Goal: Task Accomplishment & Management: Manage account settings

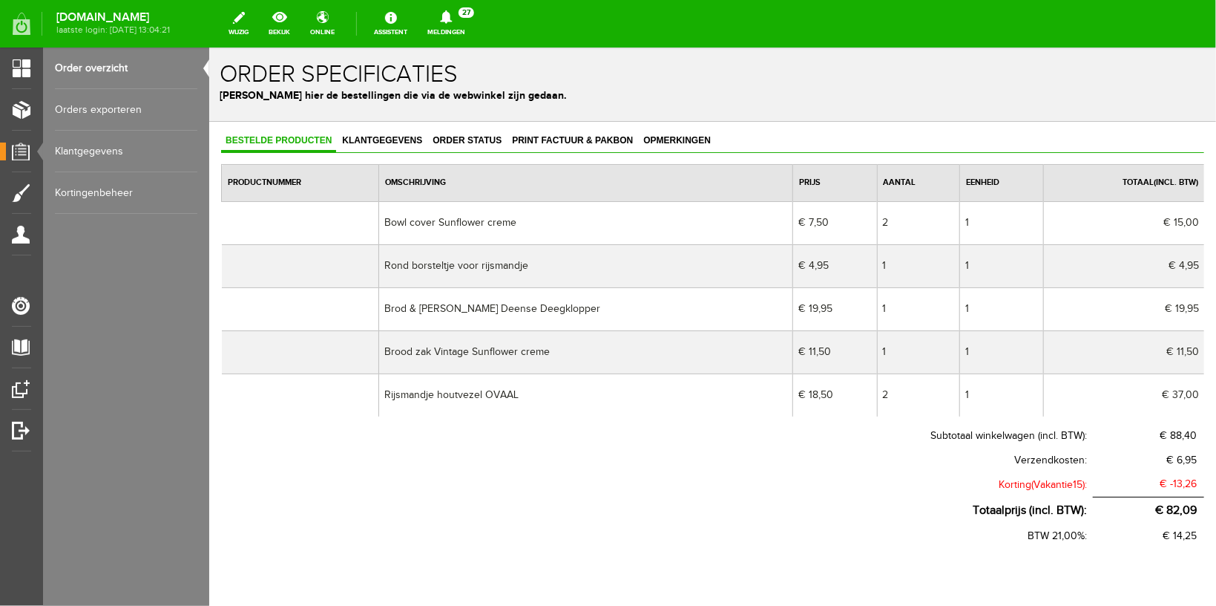
click at [639, 413] on td "Rijsmandje houtvezel OVAAL" at bounding box center [585, 394] width 415 height 43
click at [74, 67] on link "Order overzicht" at bounding box center [126, 69] width 143 height 42
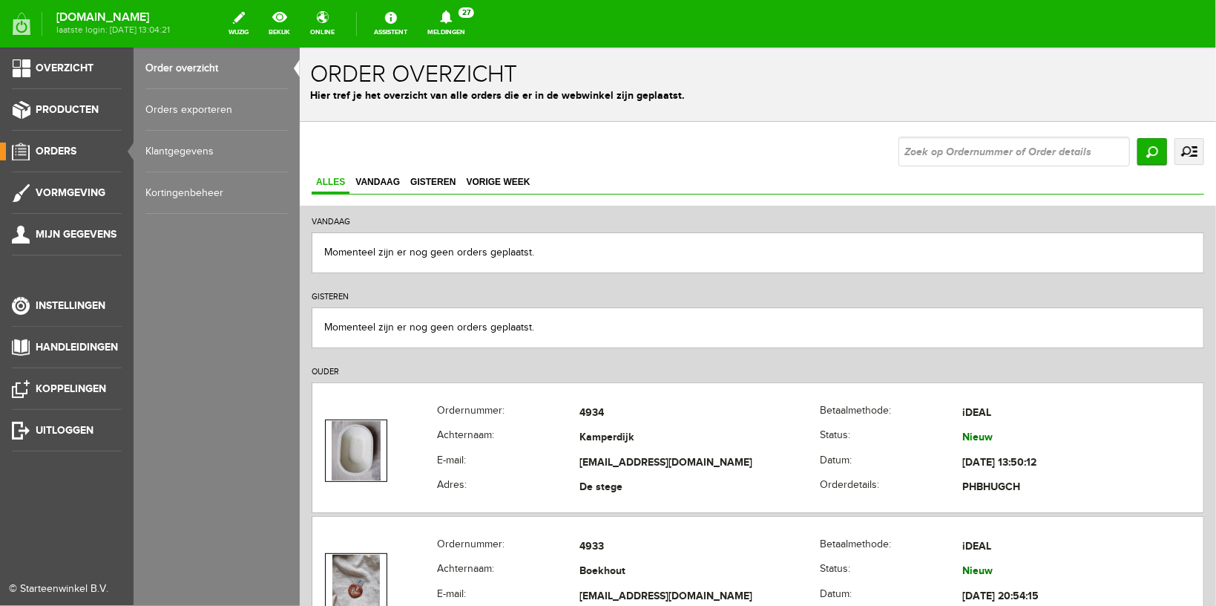
click at [186, 191] on link "Kortingenbeheer" at bounding box center [216, 193] width 143 height 42
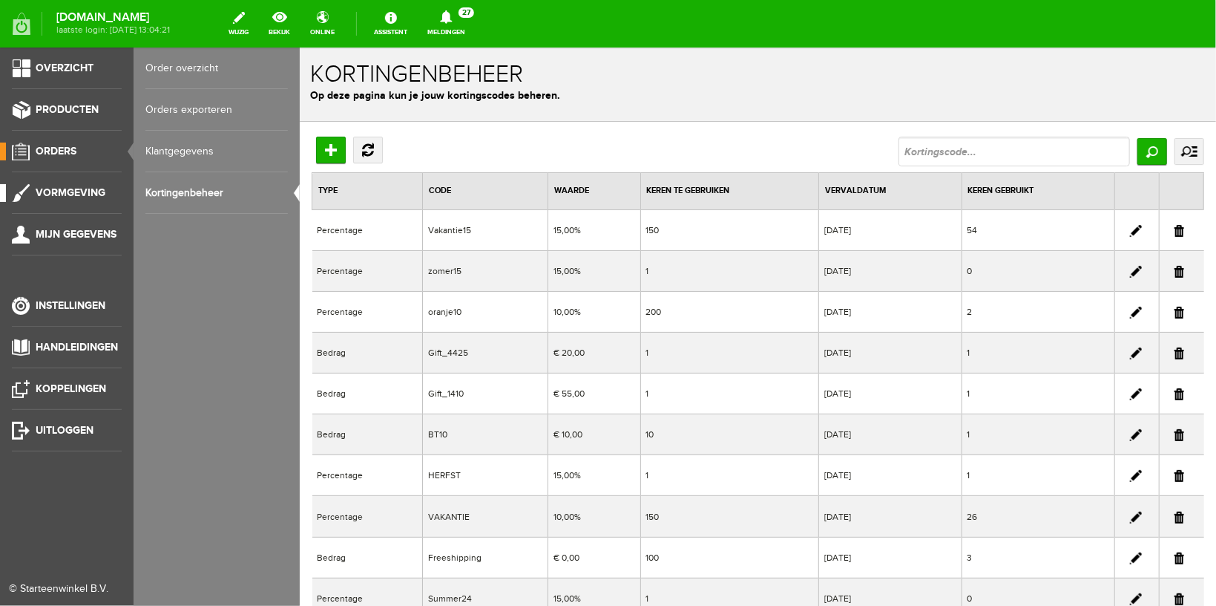
click at [57, 189] on span "Vormgeving" at bounding box center [71, 192] width 70 height 13
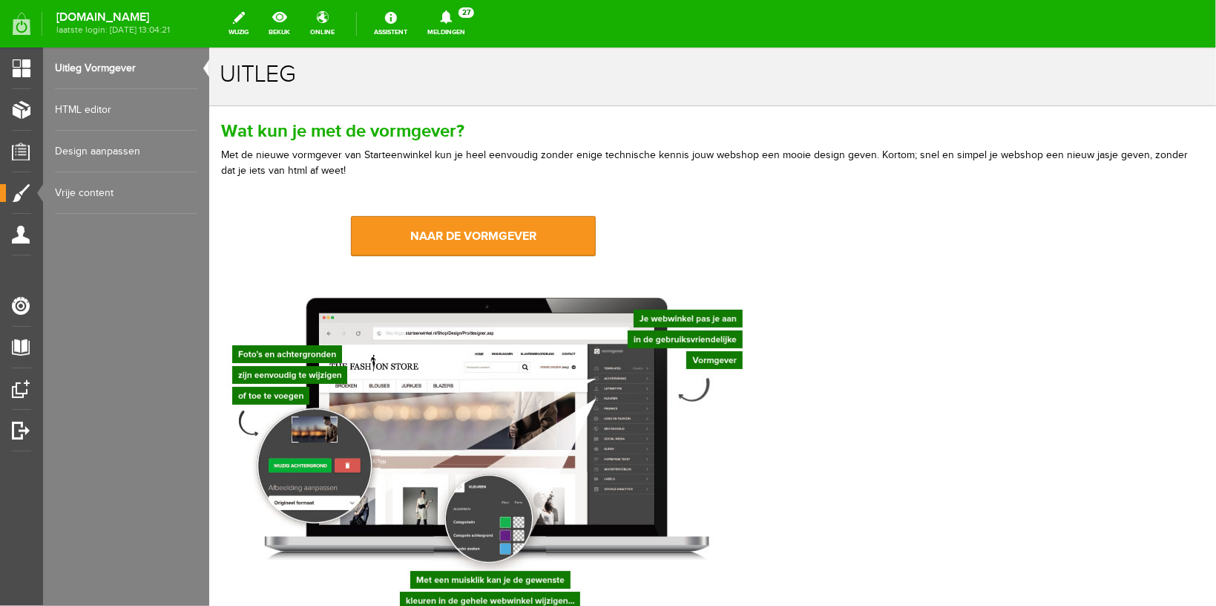
click at [114, 147] on link "Design aanpassen" at bounding box center [126, 152] width 143 height 42
click at [99, 149] on link "Design aanpassen" at bounding box center [126, 152] width 143 height 42
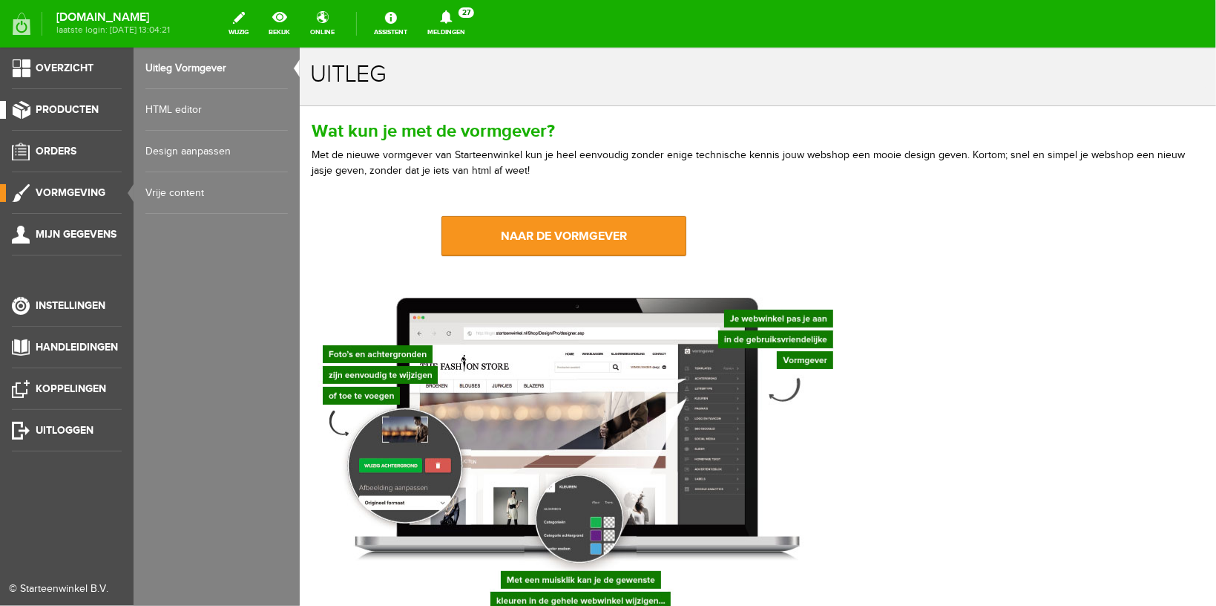
click at [73, 114] on span "Producten" at bounding box center [67, 109] width 63 height 13
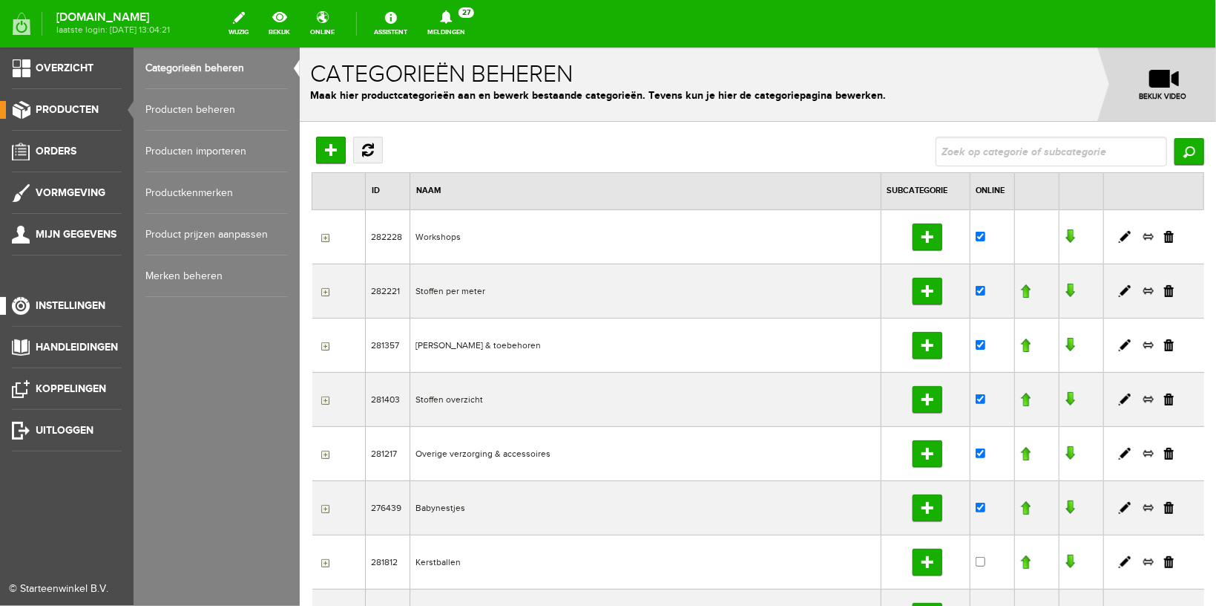
click at [69, 305] on span "Instellingen" at bounding box center [71, 305] width 70 height 13
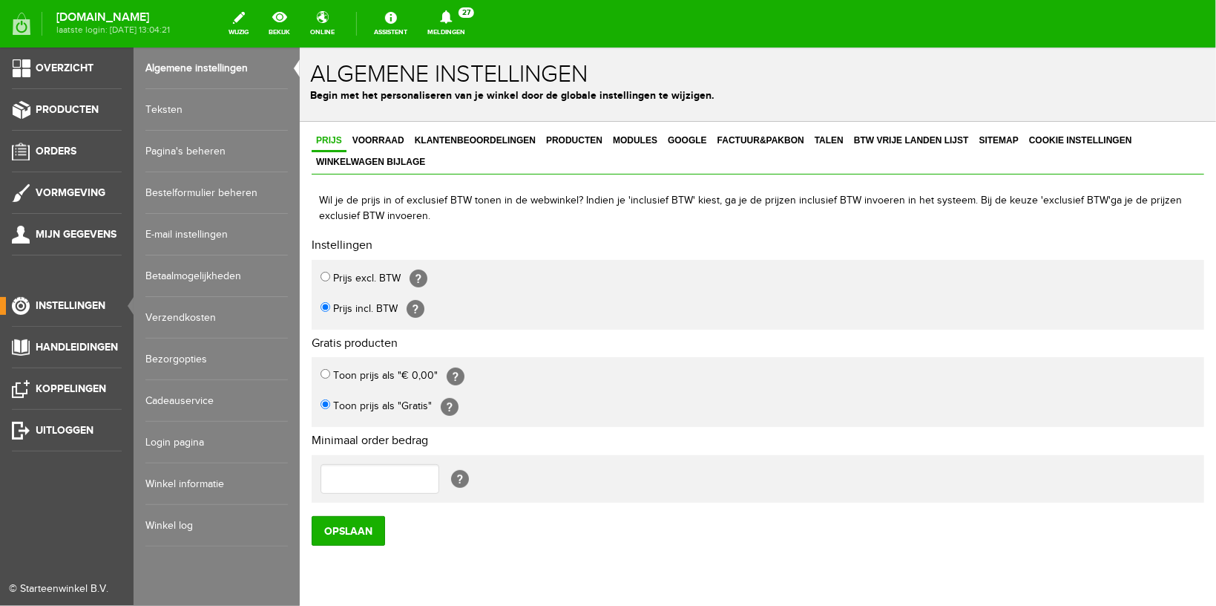
click at [160, 110] on link "Teksten" at bounding box center [216, 110] width 143 height 42
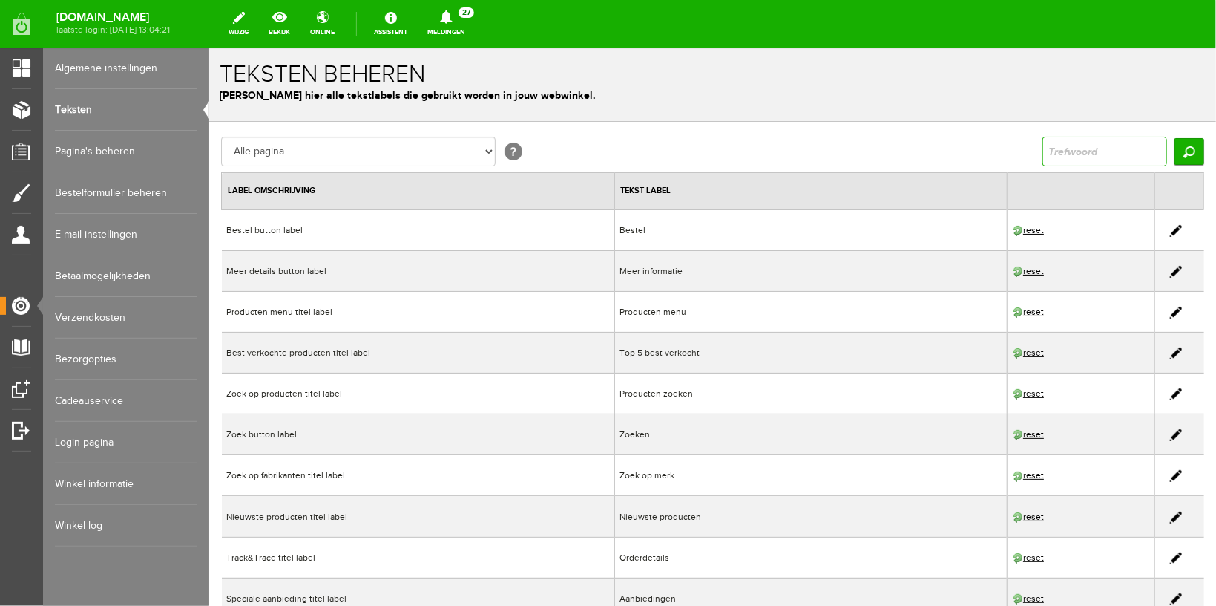
click at [1042, 155] on input "text" at bounding box center [1104, 151] width 125 height 30
type input "vakantie"
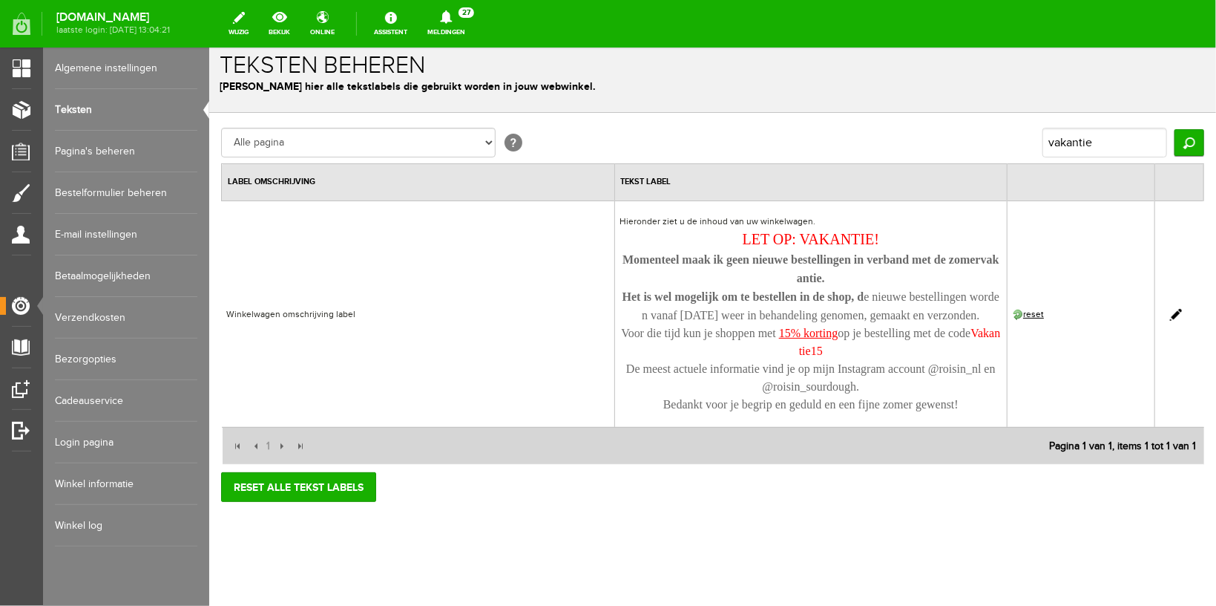
scroll to position [26, 0]
click at [1170, 308] on link at bounding box center [1176, 314] width 12 height 12
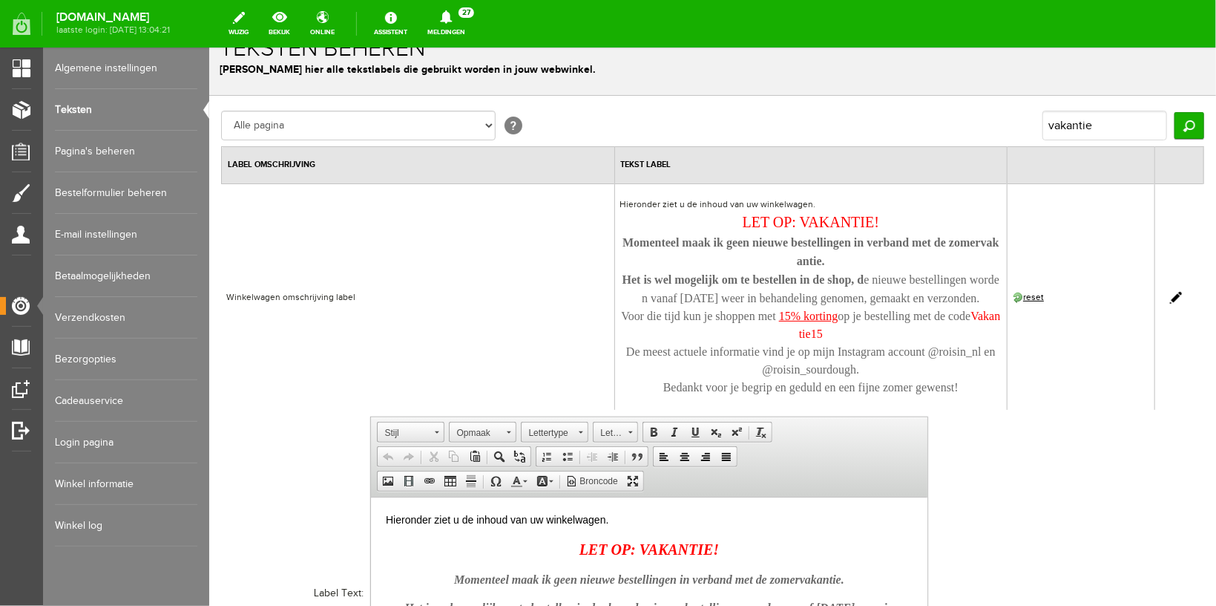
scroll to position [0, 0]
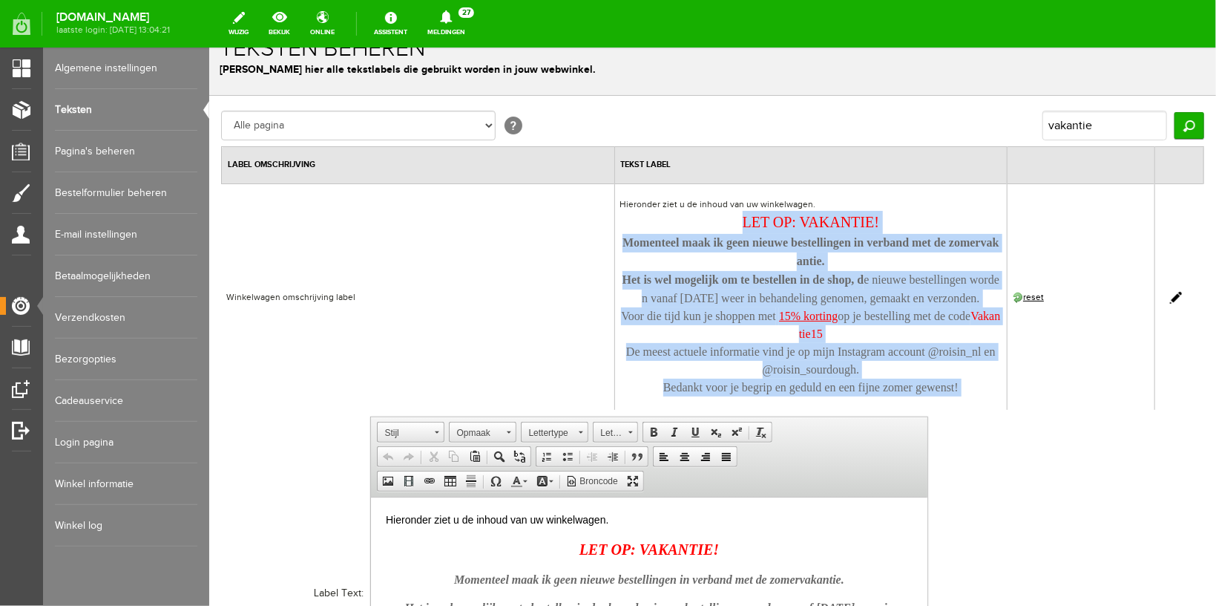
drag, startPoint x: 730, startPoint y: 218, endPoint x: 998, endPoint y: 420, distance: 335.5
click at [998, 409] on tr "Winkelwagen omschrijving label Hieronder ziet u de inhoud van uw winkelwagen. L…" at bounding box center [712, 296] width 983 height 226
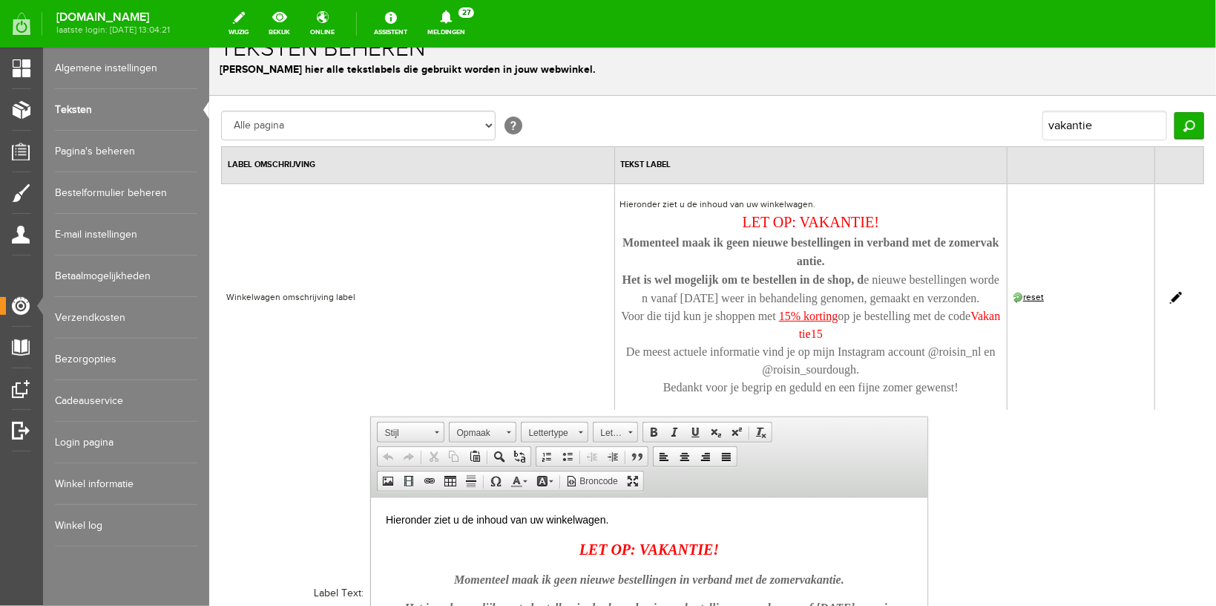
click at [975, 396] on p "Bedankt voor je begrip en geduld en een fijne zomer gewenst!" at bounding box center [811, 387] width 382 height 18
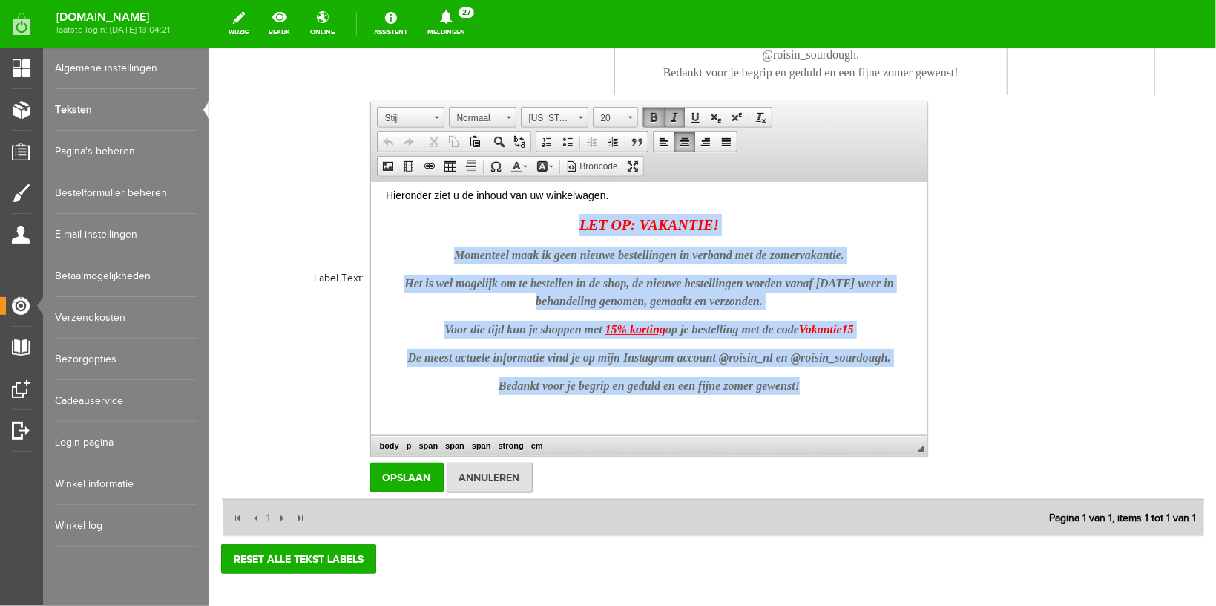
scroll to position [12, 0]
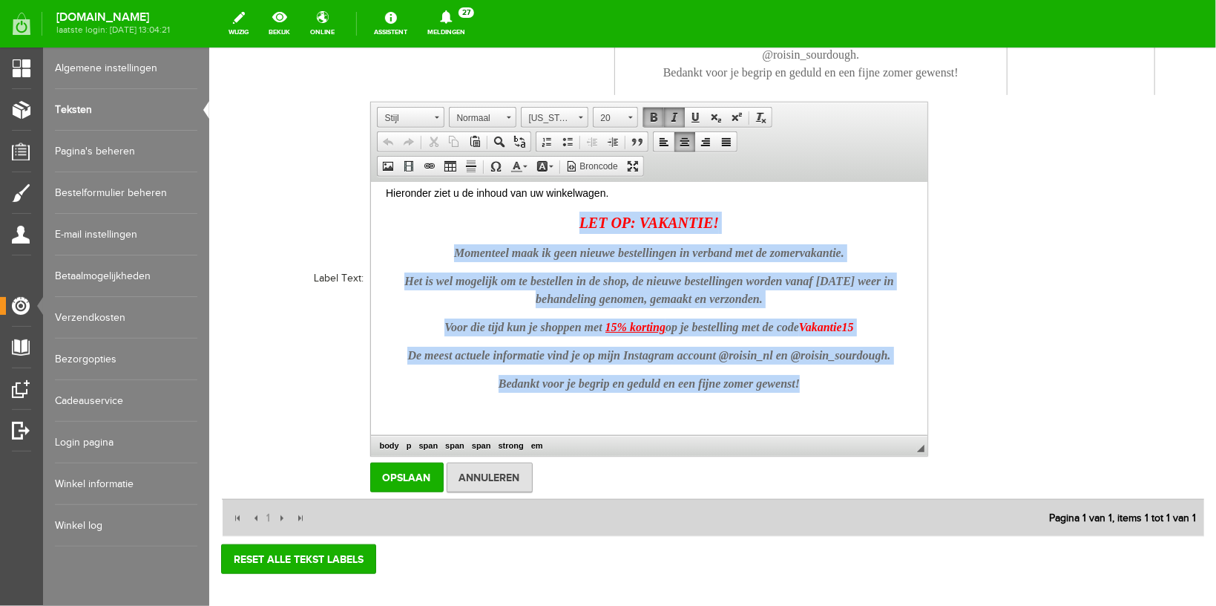
drag, startPoint x: 564, startPoint y: 232, endPoint x: 880, endPoint y: 435, distance: 375.5
click at [880, 422] on html "Hieronder ziet u de inhoud van uw winkelwagen. LET OP: VAKANTIE! Momenteel maak…" at bounding box center [648, 296] width 557 height 252
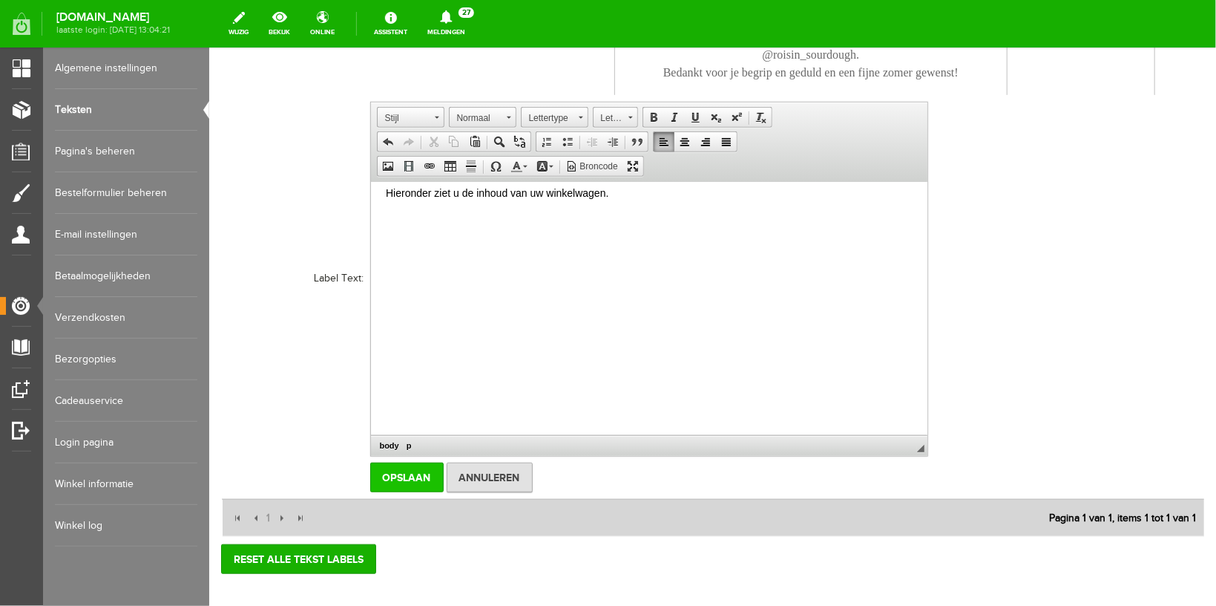
click at [412, 491] on input "Opslaan" at bounding box center [406, 477] width 73 height 30
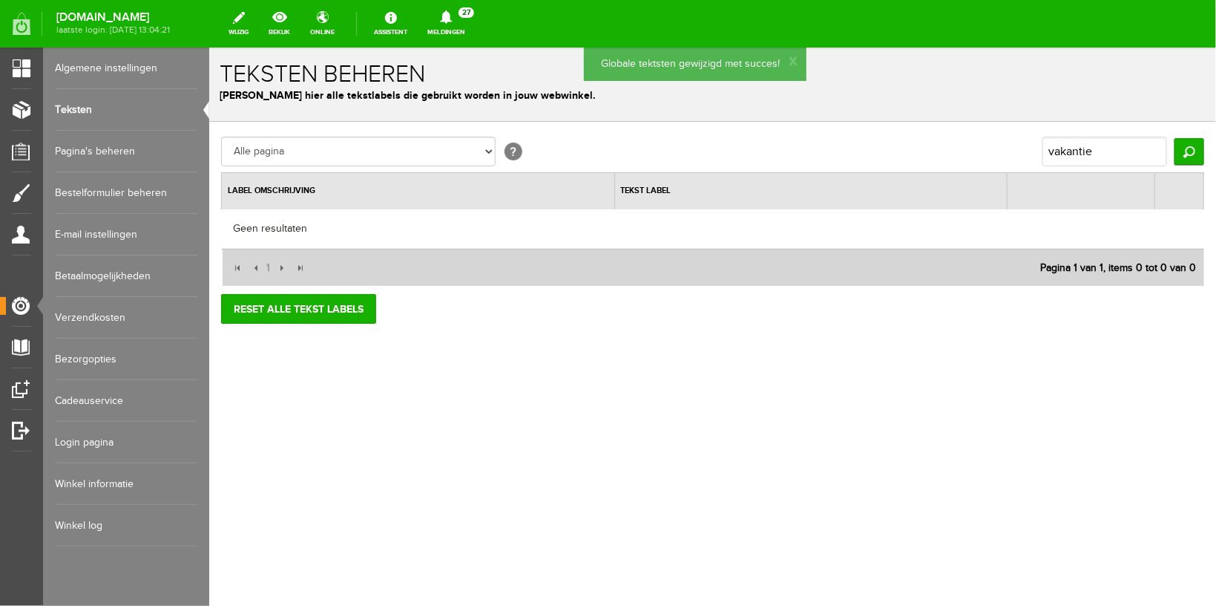
scroll to position [0, 0]
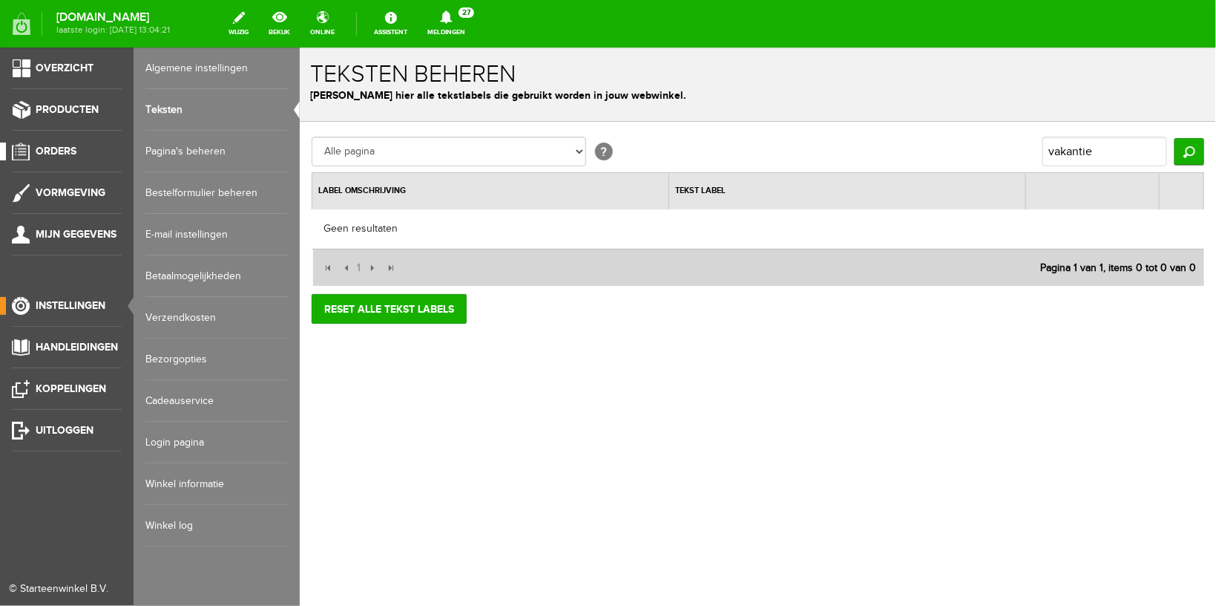
click at [43, 148] on span "Orders" at bounding box center [56, 151] width 41 height 13
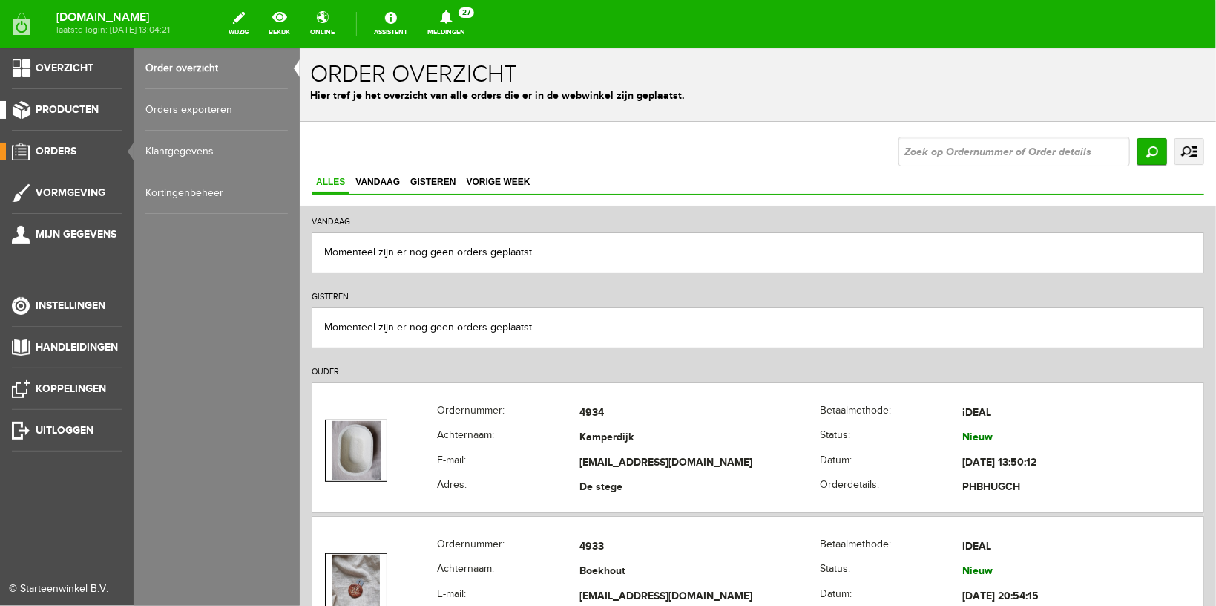
click at [52, 111] on span "Producten" at bounding box center [67, 109] width 63 height 13
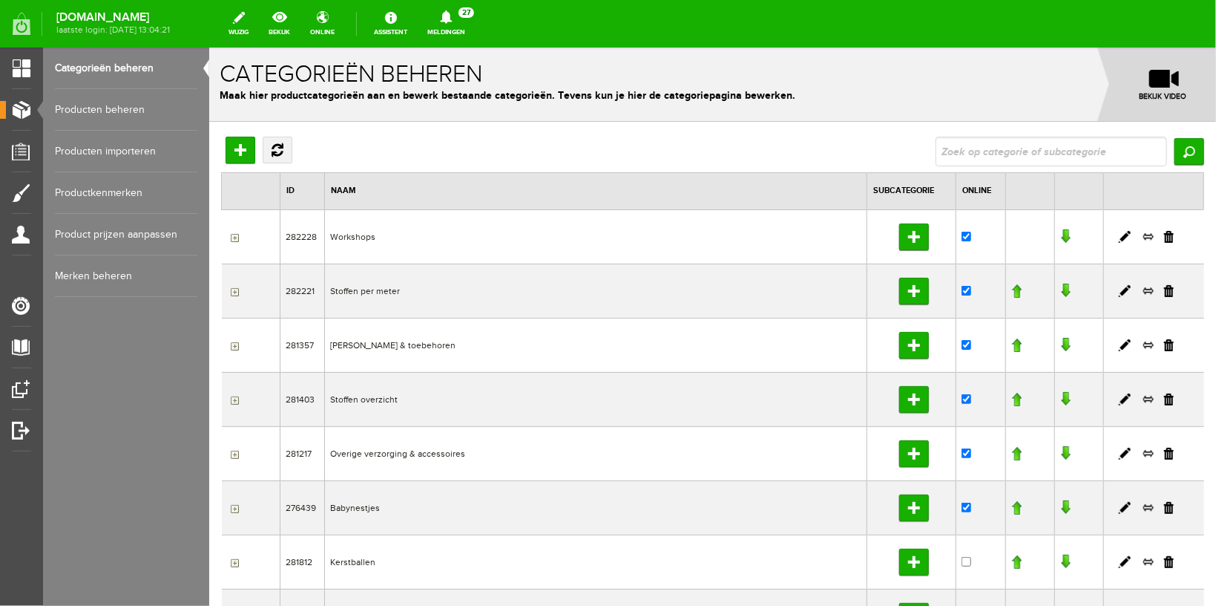
click at [105, 114] on link "Producten beheren" at bounding box center [126, 110] width 143 height 42
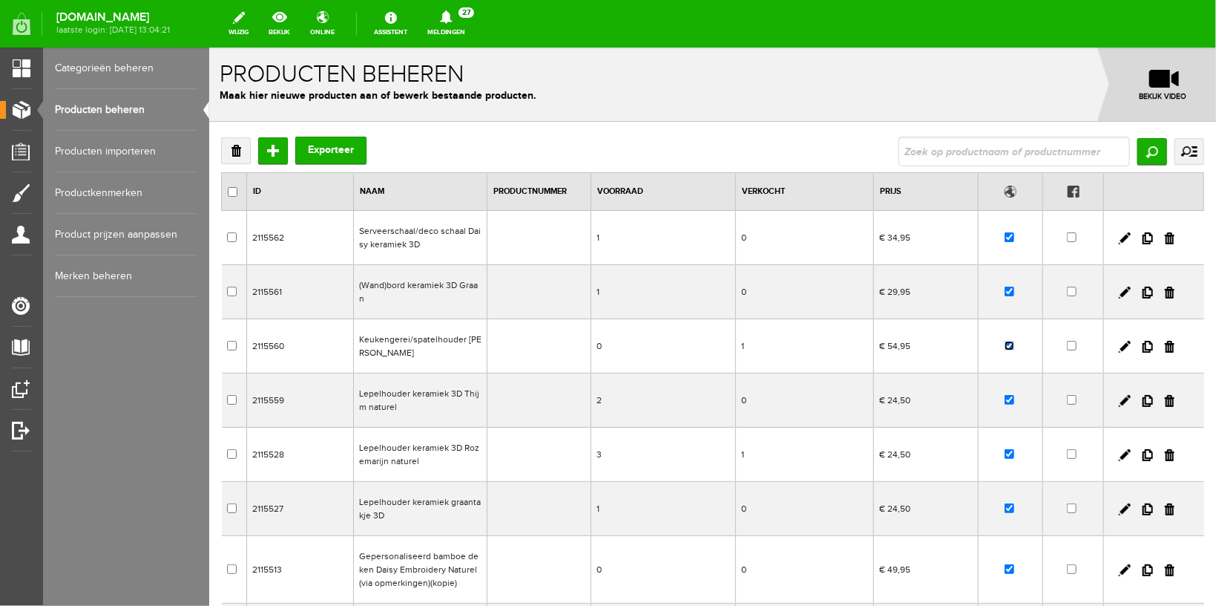
click at [1004, 341] on input "checkbox" at bounding box center [1009, 345] width 10 height 10
checkbox input "false"
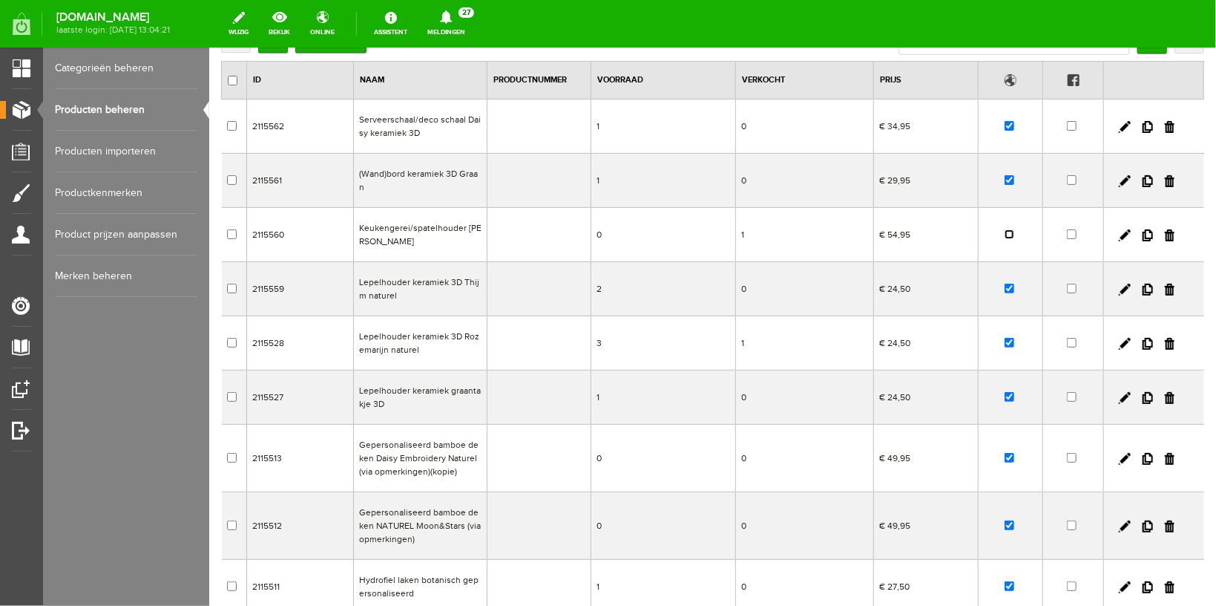
scroll to position [79, 0]
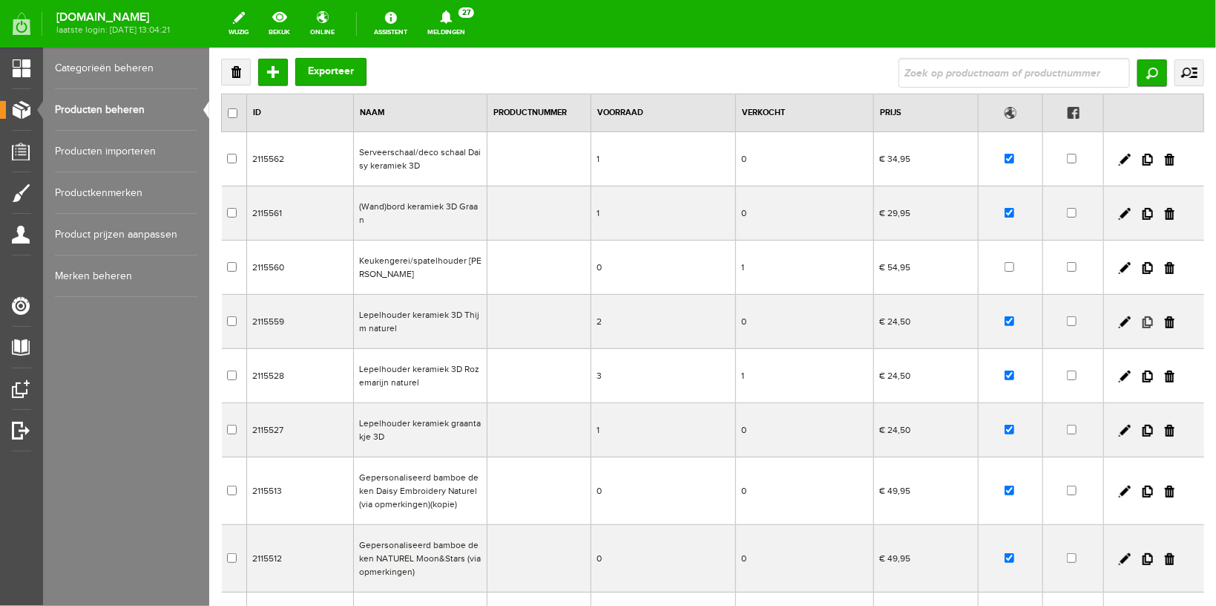
click at [1142, 324] on link at bounding box center [1147, 321] width 10 height 12
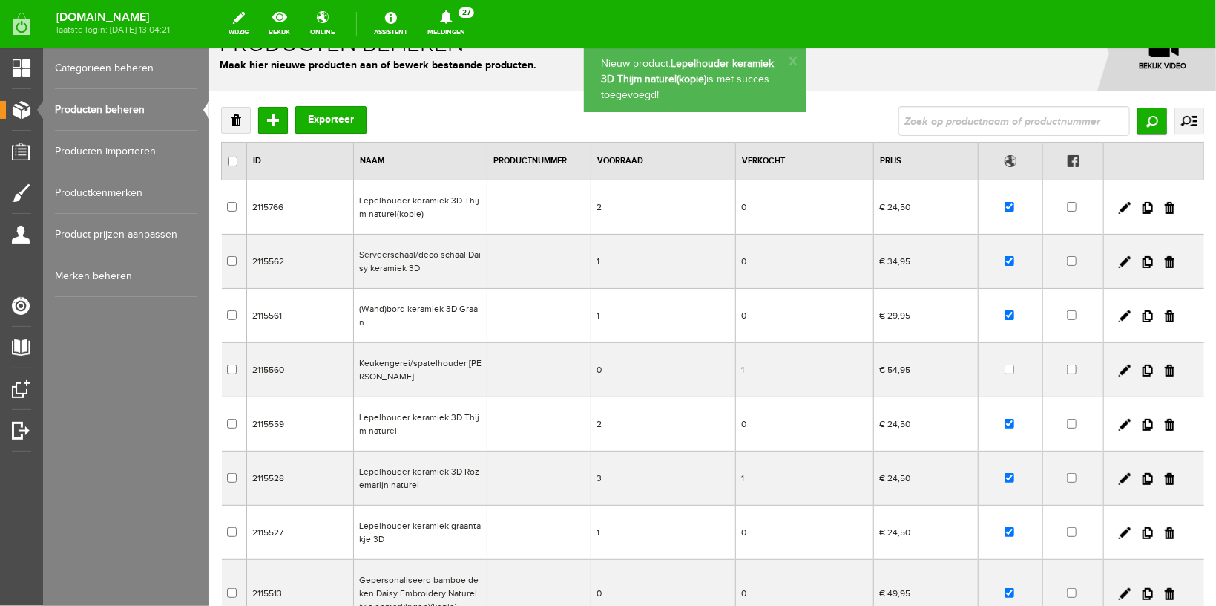
scroll to position [0, 0]
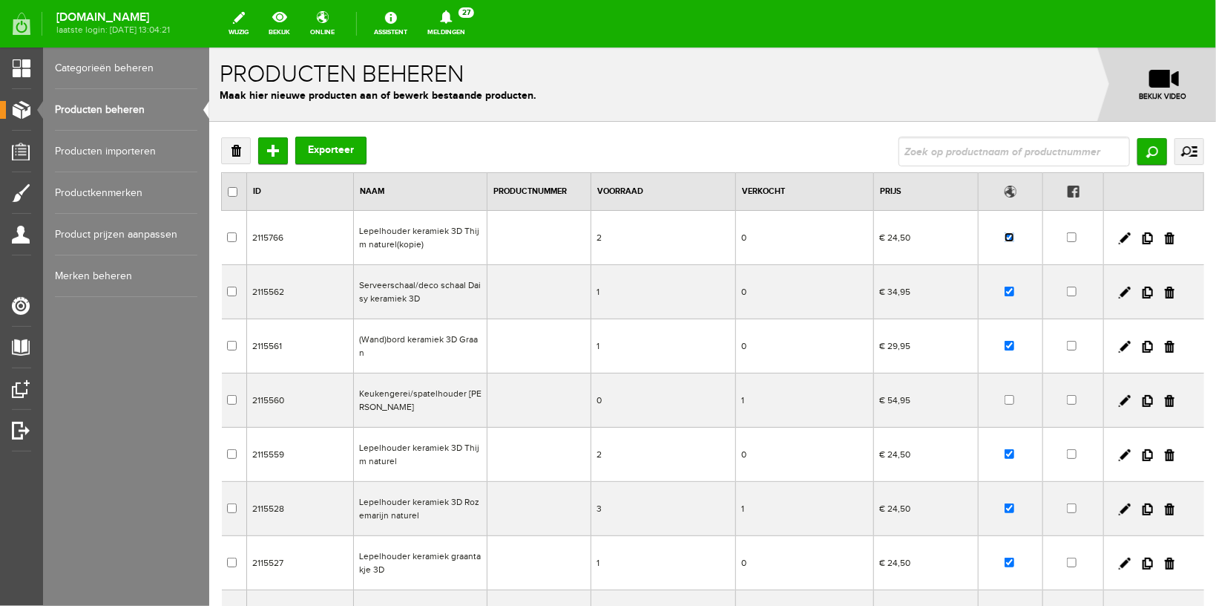
click at [1004, 235] on input "checkbox" at bounding box center [1009, 237] width 10 height 10
checkbox input "false"
click at [1119, 239] on link at bounding box center [1125, 238] width 12 height 12
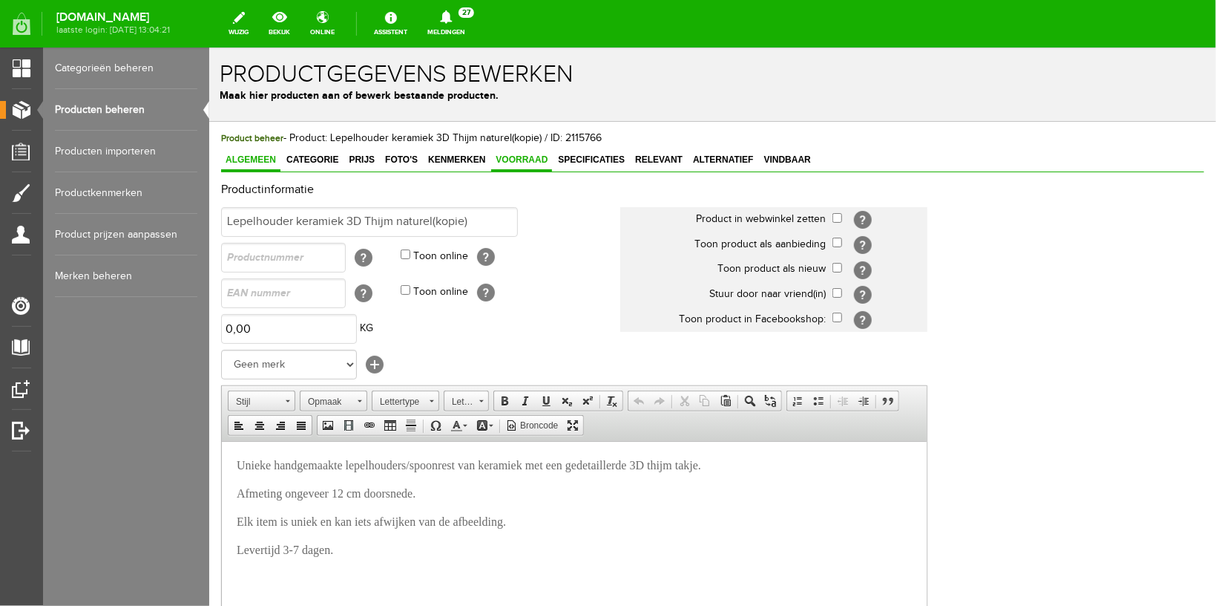
click at [537, 163] on span "Voorraad" at bounding box center [521, 159] width 61 height 10
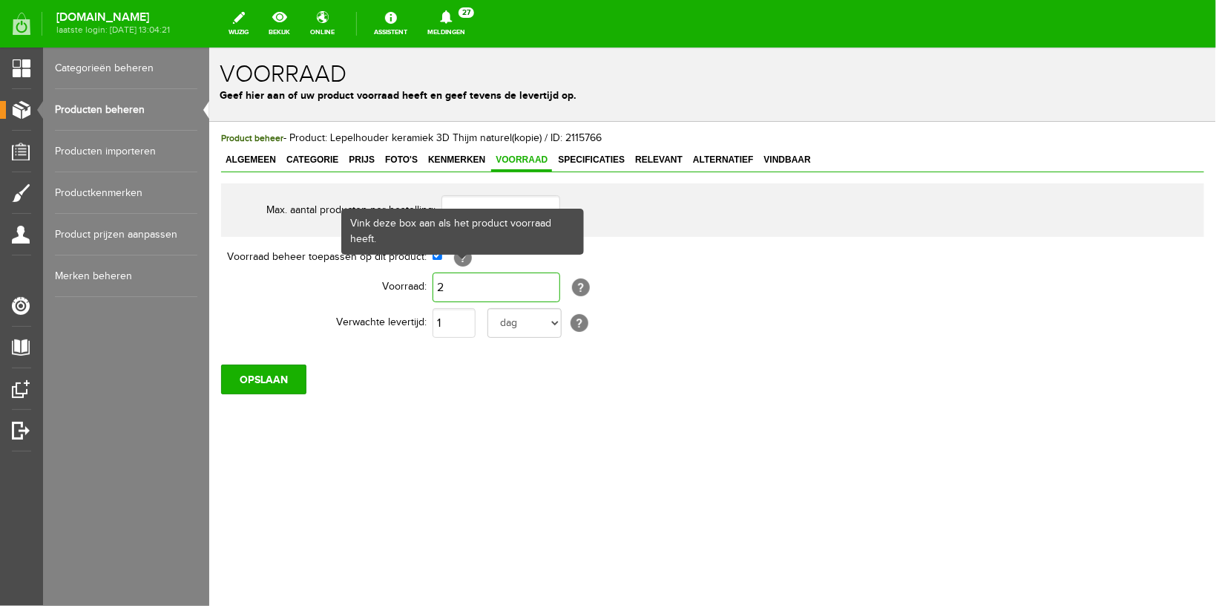
click at [468, 284] on input "2" at bounding box center [496, 287] width 128 height 30
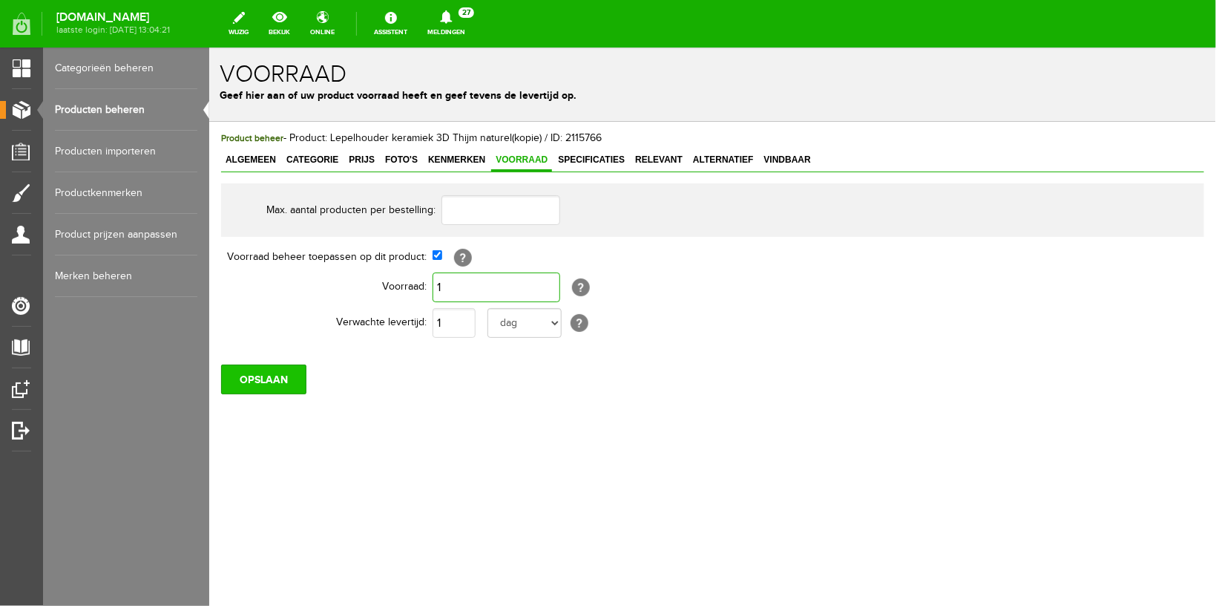
type input "1"
click at [255, 372] on input "OPSLAAN" at bounding box center [262, 379] width 85 height 30
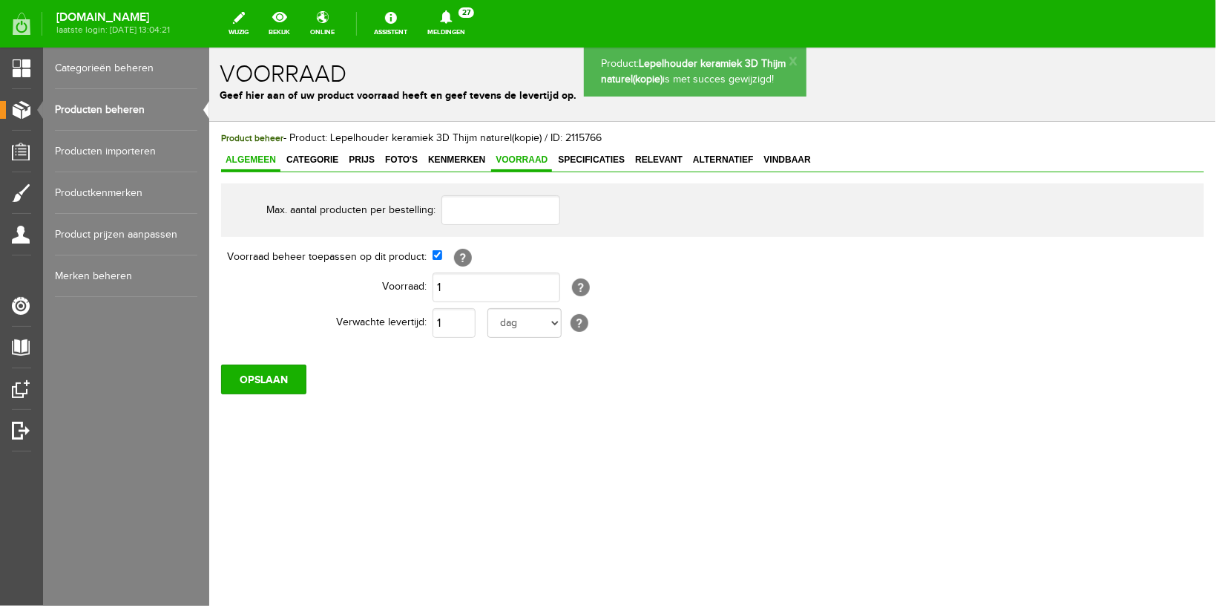
click at [255, 157] on span "Algemeen" at bounding box center [249, 159] width 59 height 10
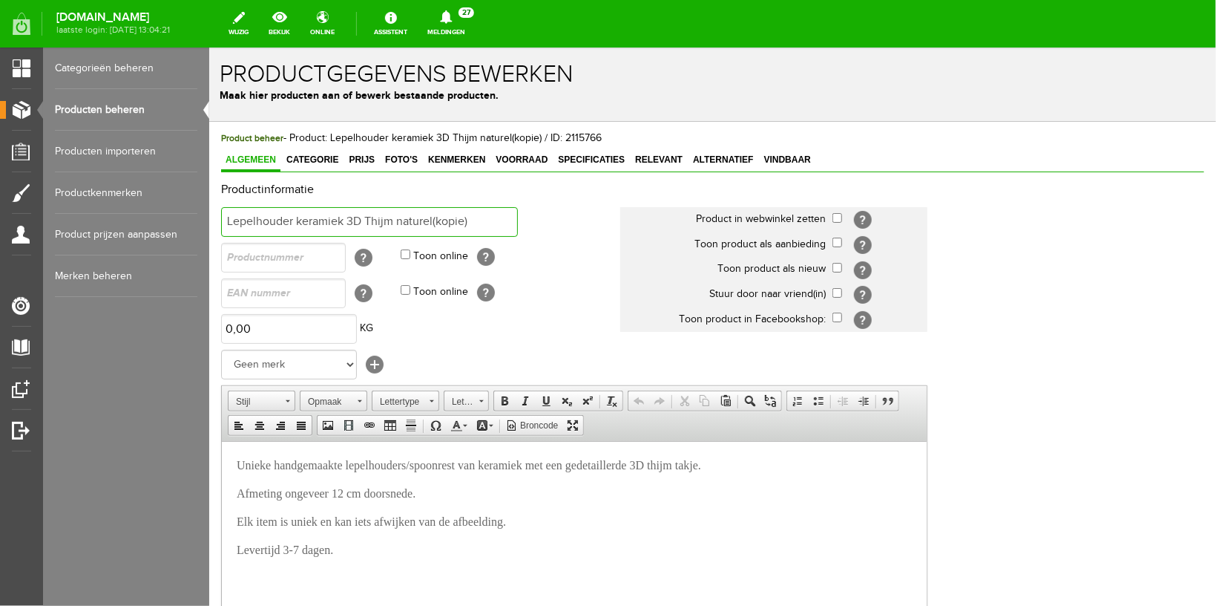
drag, startPoint x: 248, startPoint y: 221, endPoint x: 292, endPoint y: 220, distance: 44.5
click at [292, 220] on input "Lepelhouder keramiek 3D Thijm naturel(kopie)" at bounding box center [368, 221] width 297 height 30
drag, startPoint x: 366, startPoint y: 219, endPoint x: 469, endPoint y: 219, distance: 103.2
click at [469, 219] on input "Lepelhouder keramiek 3D Thijm naturel(kopie)" at bounding box center [368, 221] width 297 height 30
drag, startPoint x: 390, startPoint y: 224, endPoint x: 347, endPoint y: 223, distance: 43.1
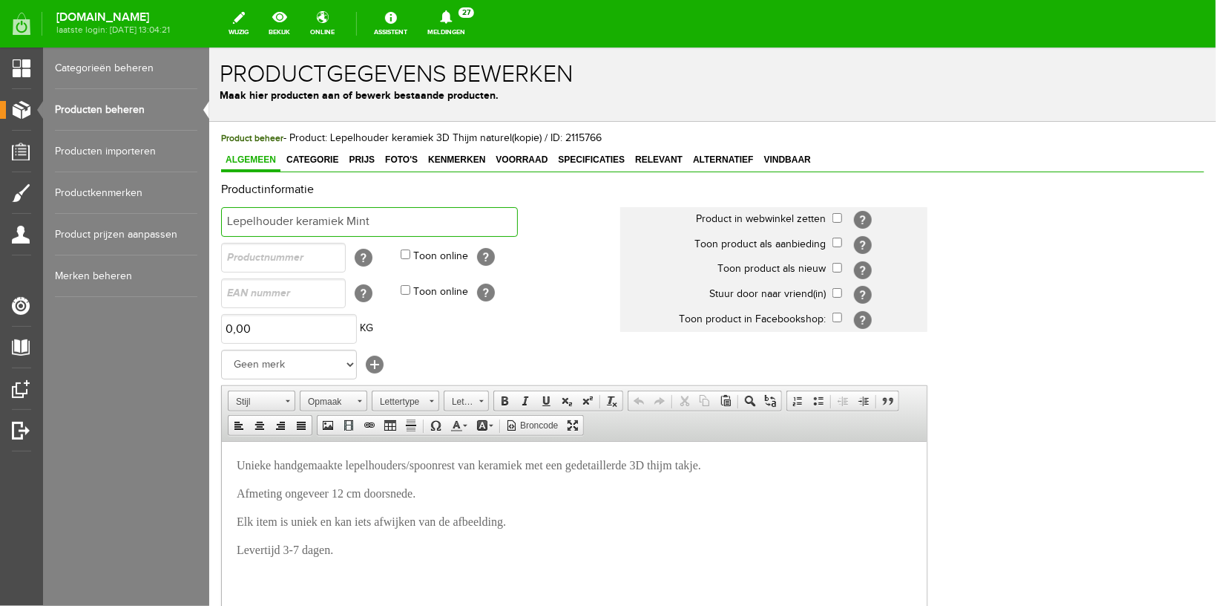
click at [347, 223] on input "Lepelhouder keramiek Mint" at bounding box center [368, 221] width 297 height 30
click at [387, 223] on input "Lepelhouder keramiek Mint" at bounding box center [368, 221] width 297 height 30
drag, startPoint x: 223, startPoint y: 219, endPoint x: 292, endPoint y: 220, distance: 69.0
click at [292, 220] on input "Lepelhouder keramiek Mint blossom" at bounding box center [368, 221] width 297 height 30
click at [351, 222] on input "Handgemaakt keramiek Mint blossom" at bounding box center [368, 221] width 297 height 30
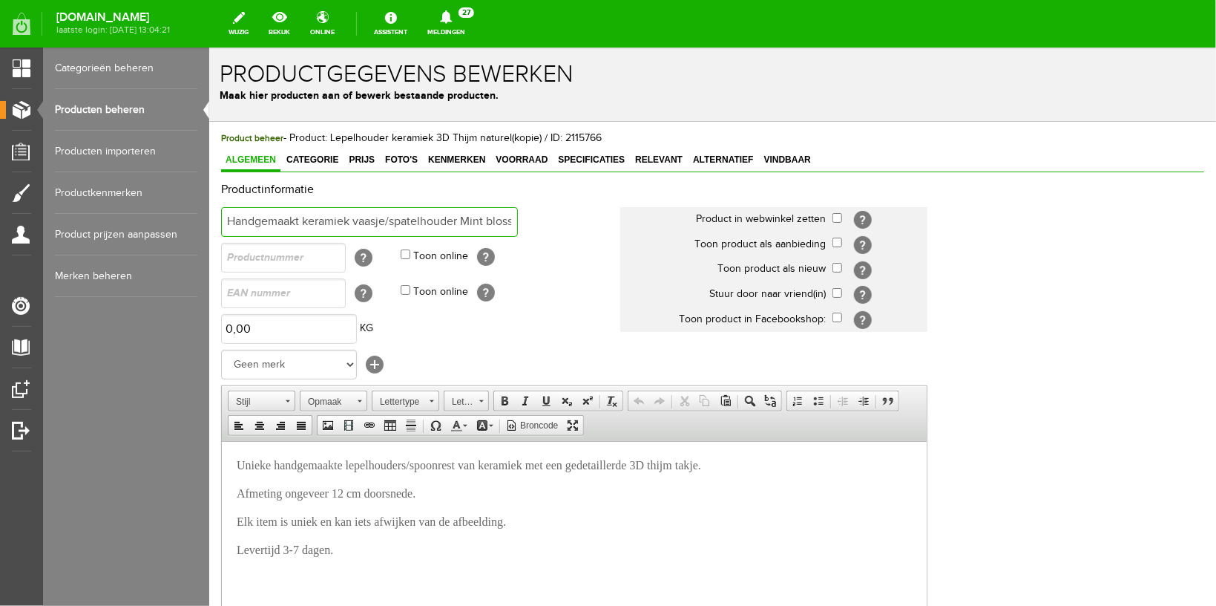
scroll to position [157, 0]
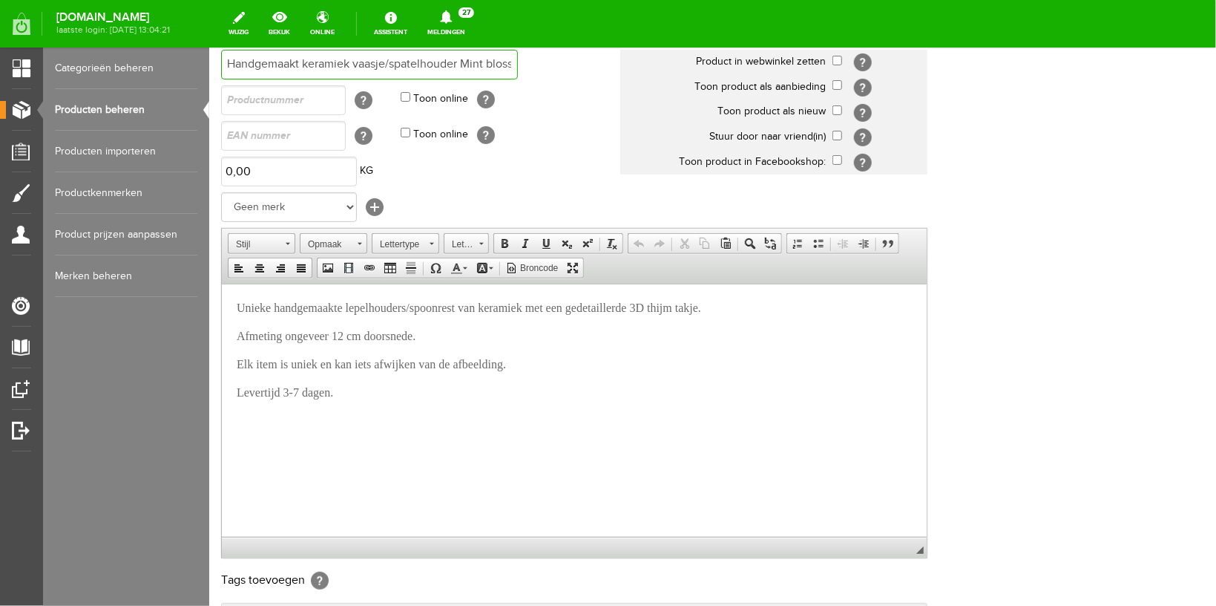
type input "Handgemaakt keramiek vaasje/spatelhouder Mint blossom"
drag, startPoint x: 358, startPoint y: 307, endPoint x: 480, endPoint y: 306, distance: 121.7
click at [480, 306] on span "Unieke handgemaakte lepelhouders/spoonrest van keramiek met een gedetaillerde 3…" at bounding box center [468, 307] width 465 height 13
click at [602, 315] on p "Unieke handgemaakte vaasje van keramiek met een gedetaillerde 3D thijm takje." at bounding box center [573, 307] width 675 height 18
drag, startPoint x: 598, startPoint y: 307, endPoint x: 626, endPoint y: 307, distance: 28.2
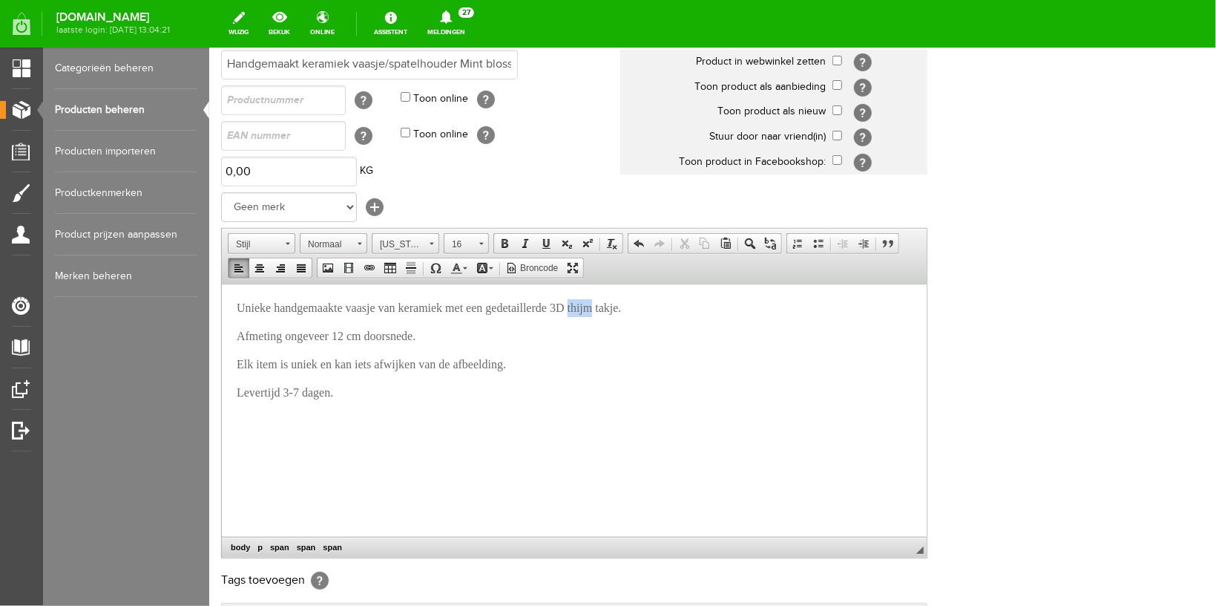
click at [620, 307] on span "Unieke handgemaakte vaasje van keramiek met een gedetaillerde 3D thijm takje." at bounding box center [428, 307] width 384 height 13
click at [651, 304] on span "Unieke handgemaakte vaasje van [PERSON_NAME] met een gedetaillerde 3D munt takj…" at bounding box center [453, 307] width 434 height 13
click at [654, 304] on span "Unieke handgemaakte vaasje van [PERSON_NAME] met een gedetaillerde 3D munt takj…" at bounding box center [453, 307] width 434 height 13
click at [598, 307] on span "Unieke handgemaakte vaasje van keramiek met een gedetaillerde 3D munt takjes." at bounding box center [430, 307] width 389 height 13
click at [716, 306] on p "Unieke handgemaakte vaasje van keramiek met een gedetaillerde 3D bloeinde munt …" at bounding box center [573, 307] width 675 height 18
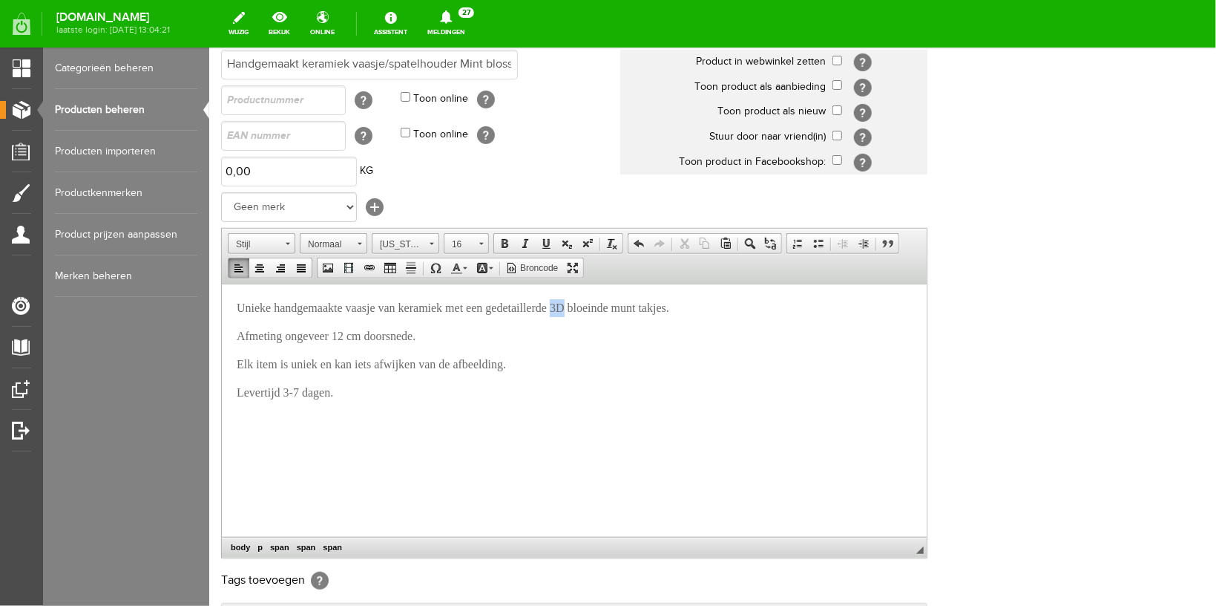
drag, startPoint x: 583, startPoint y: 306, endPoint x: 593, endPoint y: 305, distance: 10.4
click at [593, 305] on span "Unieke handgemaakte vaasje van keramiek met een gedetaillerde 3D bloeinde munt …" at bounding box center [452, 307] width 433 height 13
click at [651, 310] on span "Unieke handgemaakte vaasje van keramiek met een gedetaillerde bloeinde munt tak…" at bounding box center [443, 307] width 415 height 13
click at [347, 335] on span "Afmeting ongeveer 12 cm doorsnede." at bounding box center [325, 335] width 179 height 13
click at [418, 339] on span "Afmeting ongeveer 9,5 cm doorsnede." at bounding box center [327, 335] width 182 height 13
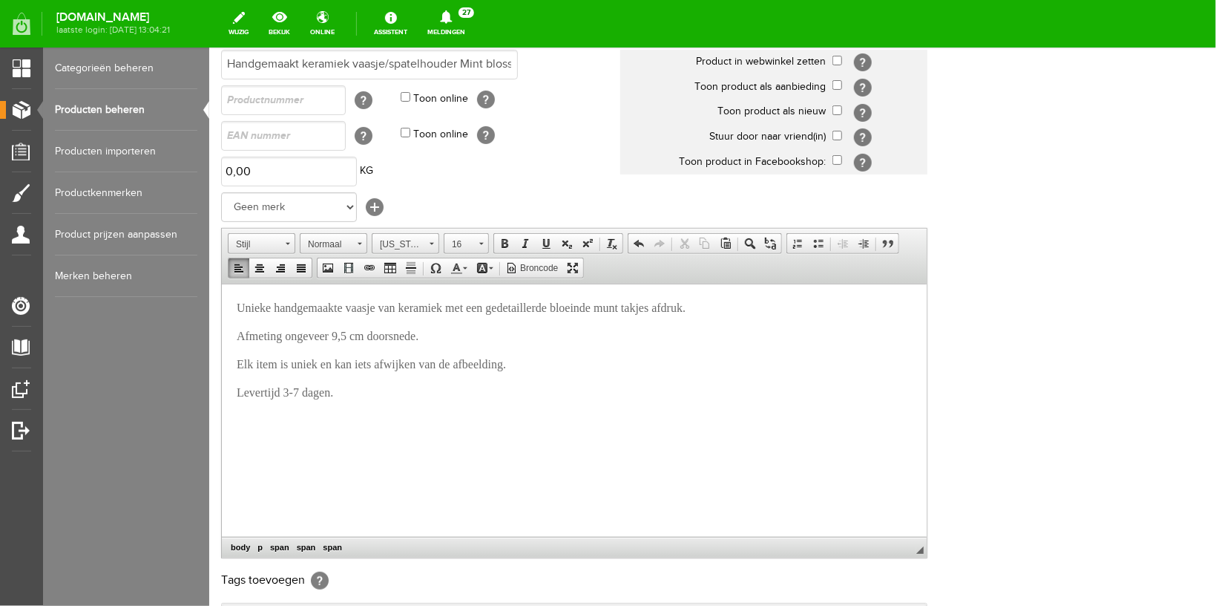
click at [339, 335] on span "Afmeting ongeveer 9,5 cm doorsnede." at bounding box center [327, 335] width 182 height 13
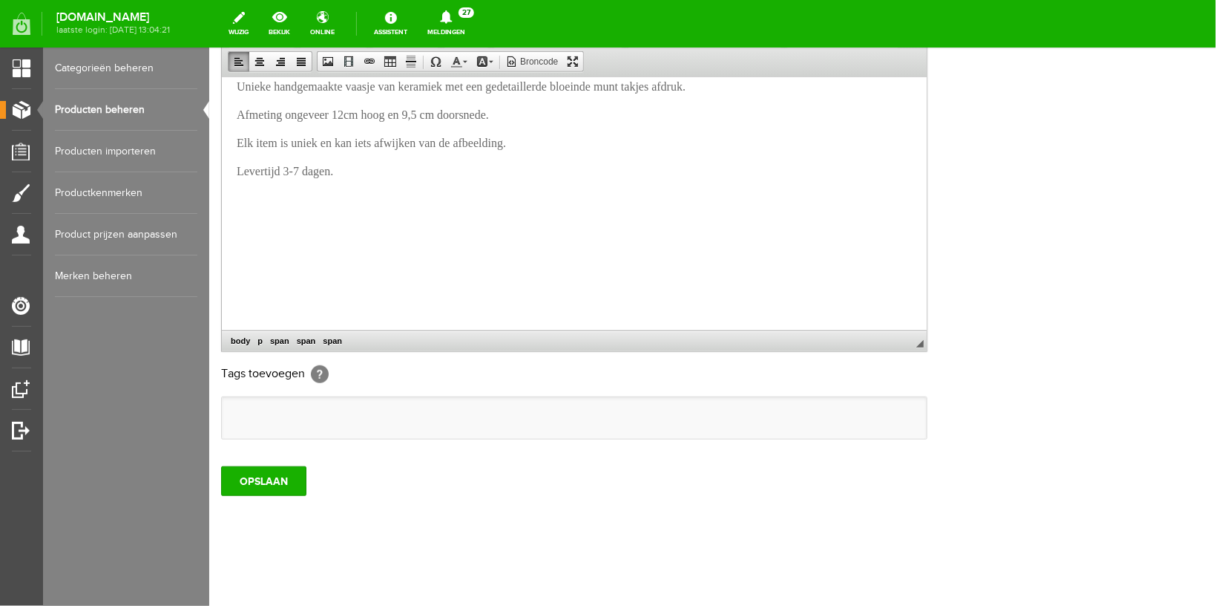
scroll to position [399, 0]
click at [243, 479] on input "OPSLAAN" at bounding box center [262, 480] width 85 height 30
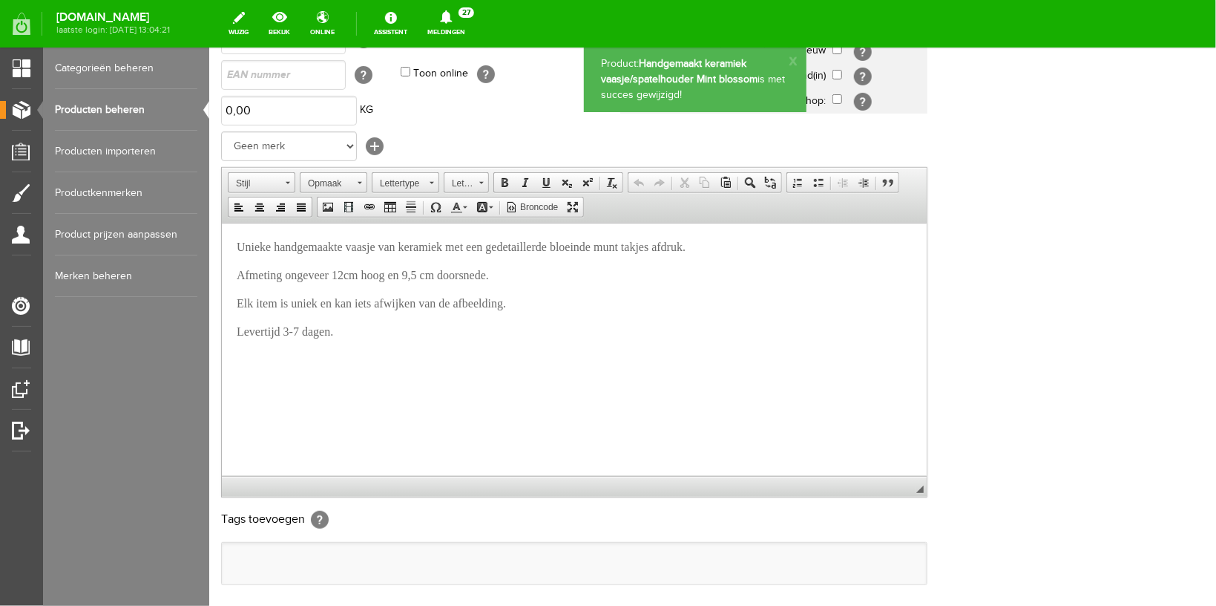
scroll to position [0, 0]
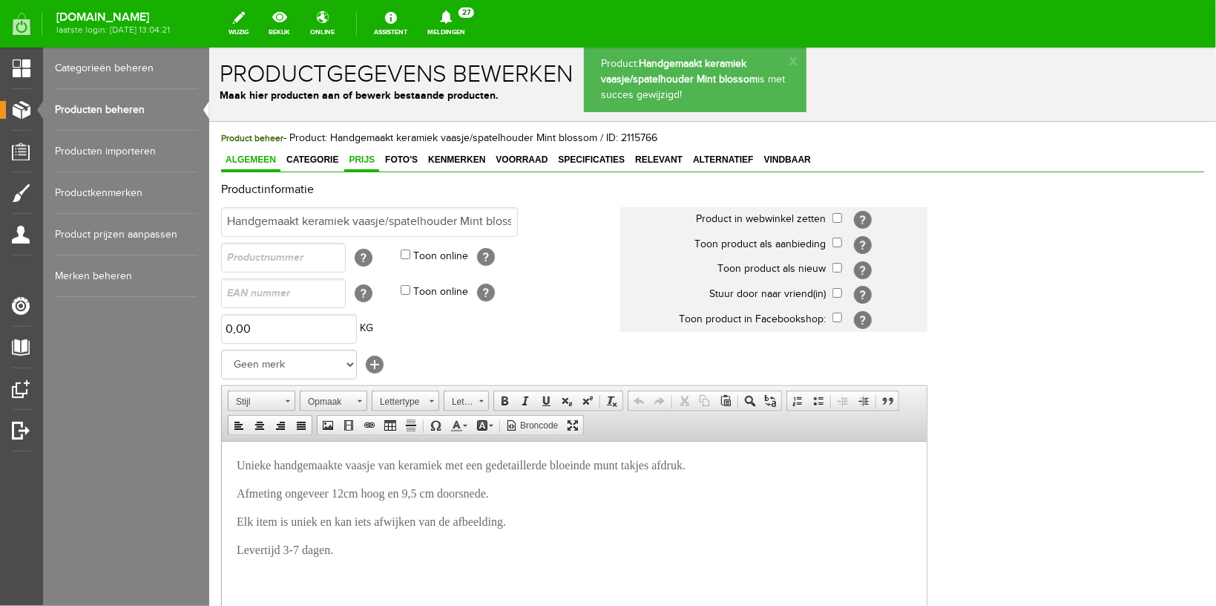
click at [359, 157] on span "Prijs" at bounding box center [361, 159] width 35 height 10
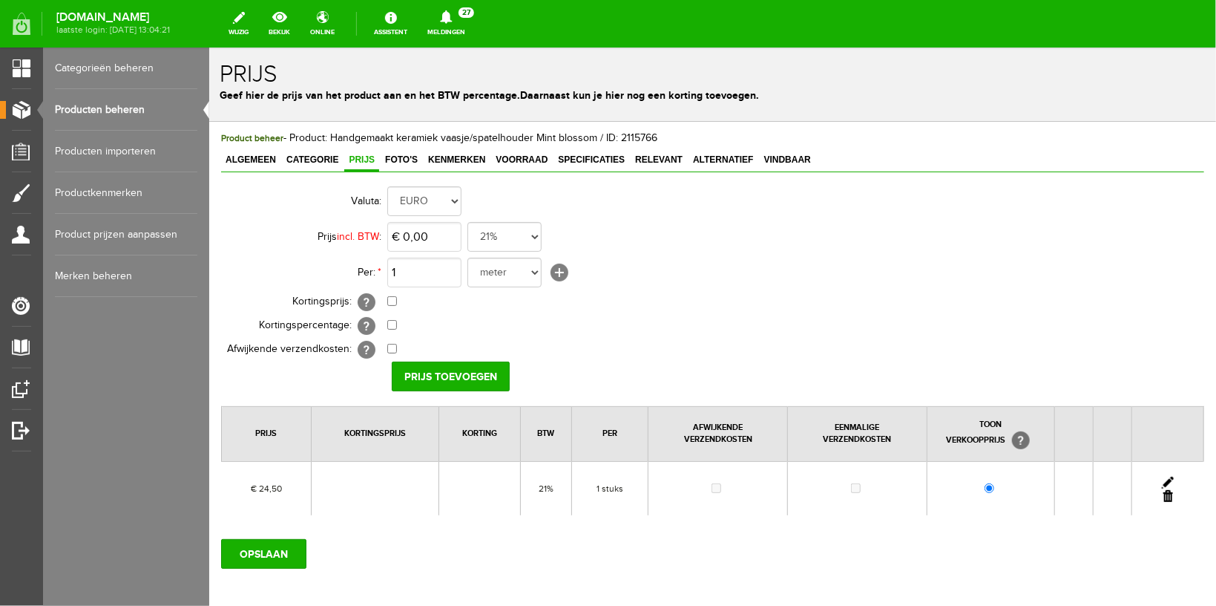
click at [1162, 481] on link at bounding box center [1168, 482] width 12 height 12
click at [414, 237] on input "24,5" at bounding box center [424, 236] width 74 height 30
type input "€ 27,50"
click at [416, 370] on input "[PERSON_NAME]" at bounding box center [445, 376] width 108 height 30
click at [284, 553] on input "OPSLAAN" at bounding box center [262, 553] width 85 height 30
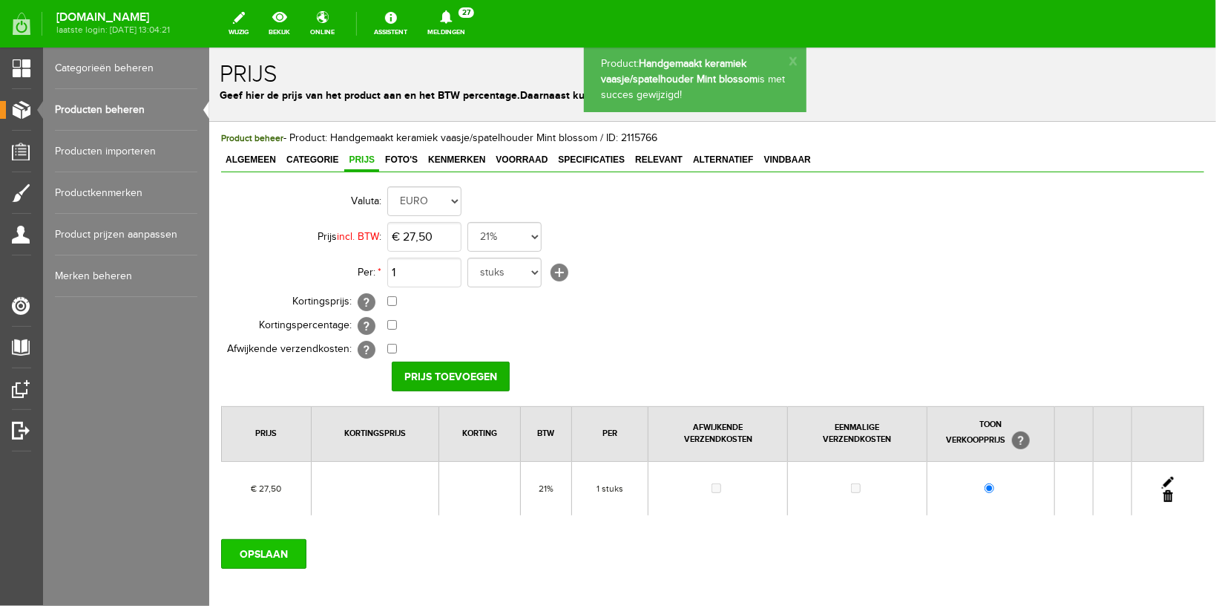
click at [270, 551] on input "OPSLAAN" at bounding box center [262, 553] width 85 height 30
click at [450, 160] on span "Kenmerken" at bounding box center [456, 159] width 66 height 10
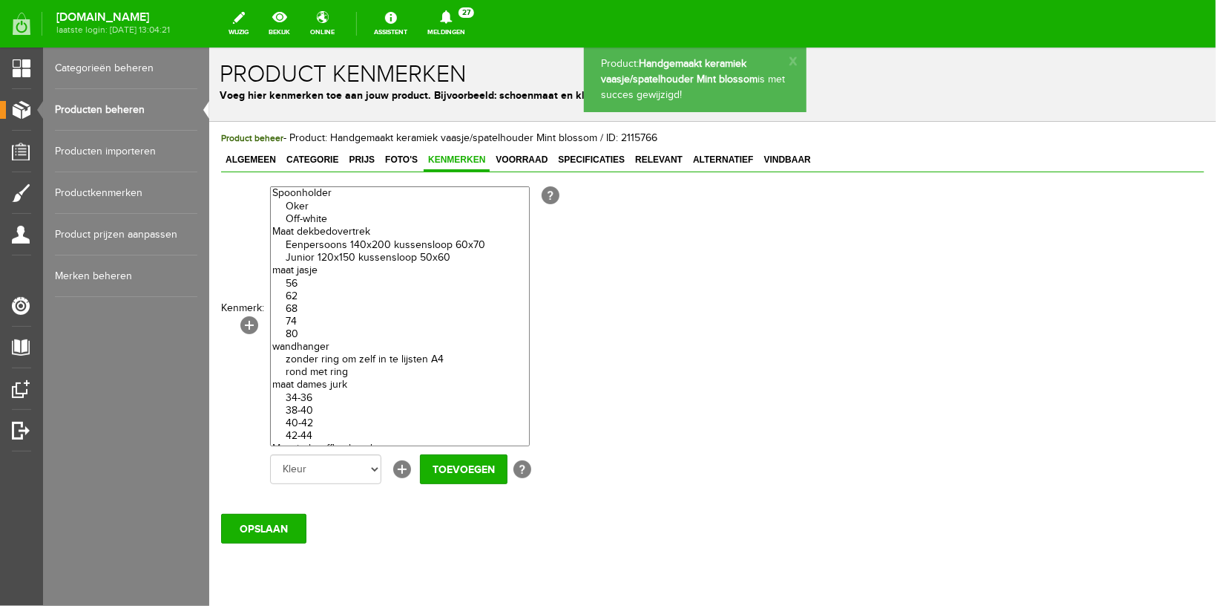
drag, startPoint x: 396, startPoint y: 160, endPoint x: 465, endPoint y: 203, distance: 81.3
click at [399, 160] on span "Foto's" at bounding box center [401, 159] width 42 height 10
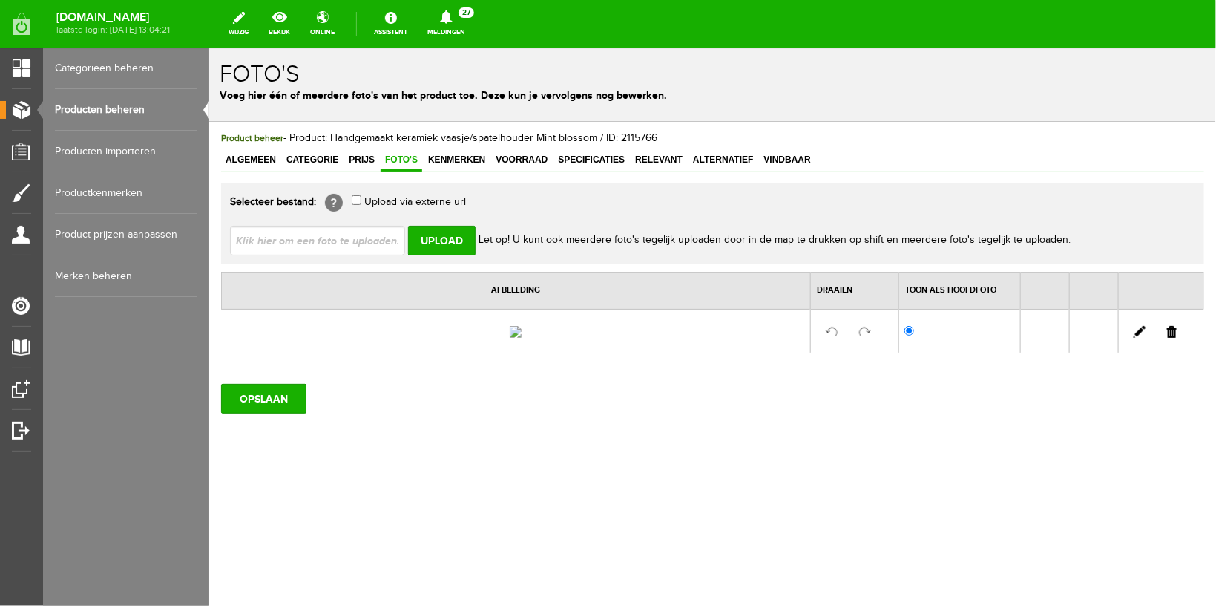
click at [1173, 337] on link at bounding box center [1172, 331] width 10 height 12
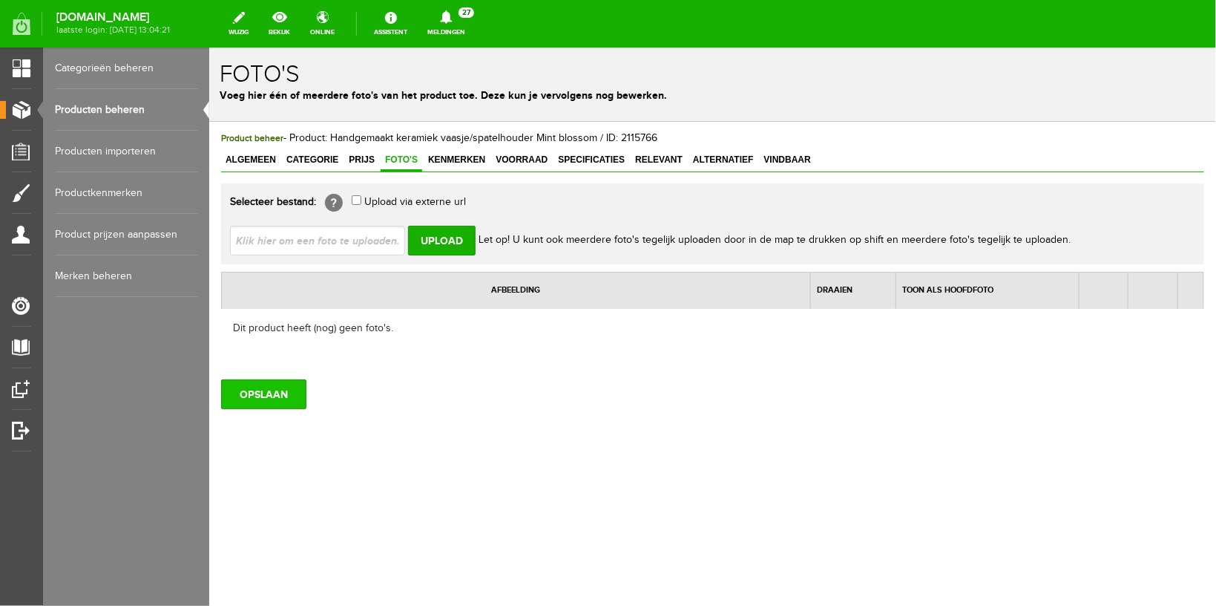
click at [238, 390] on input "OPSLAAN" at bounding box center [262, 394] width 85 height 30
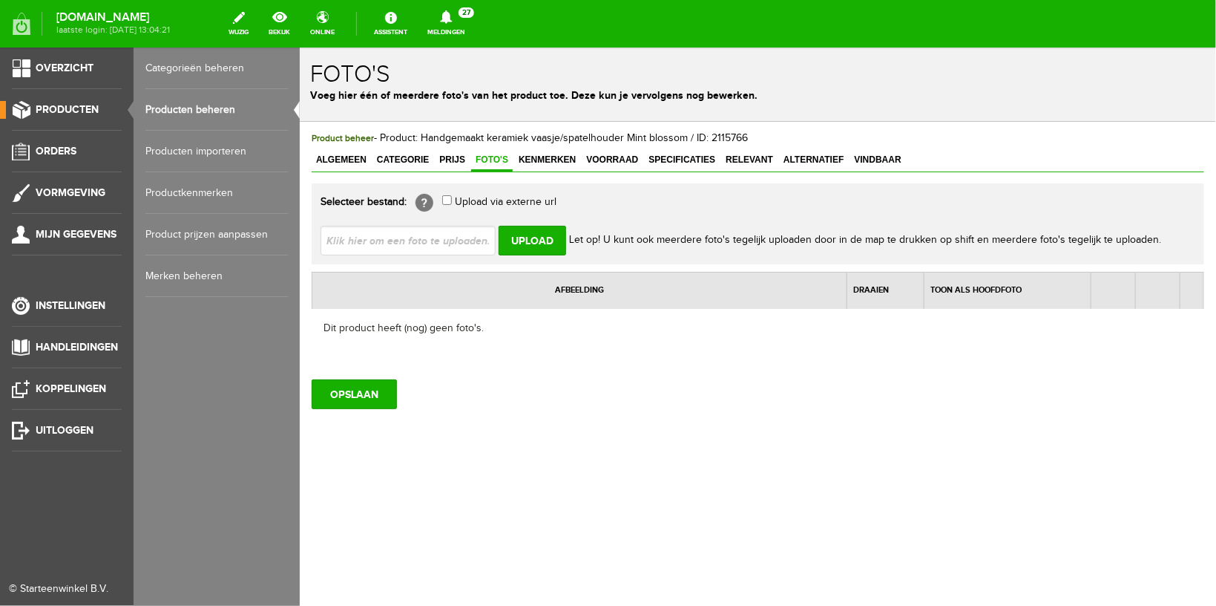
click at [60, 105] on span "Producten" at bounding box center [67, 109] width 63 height 13
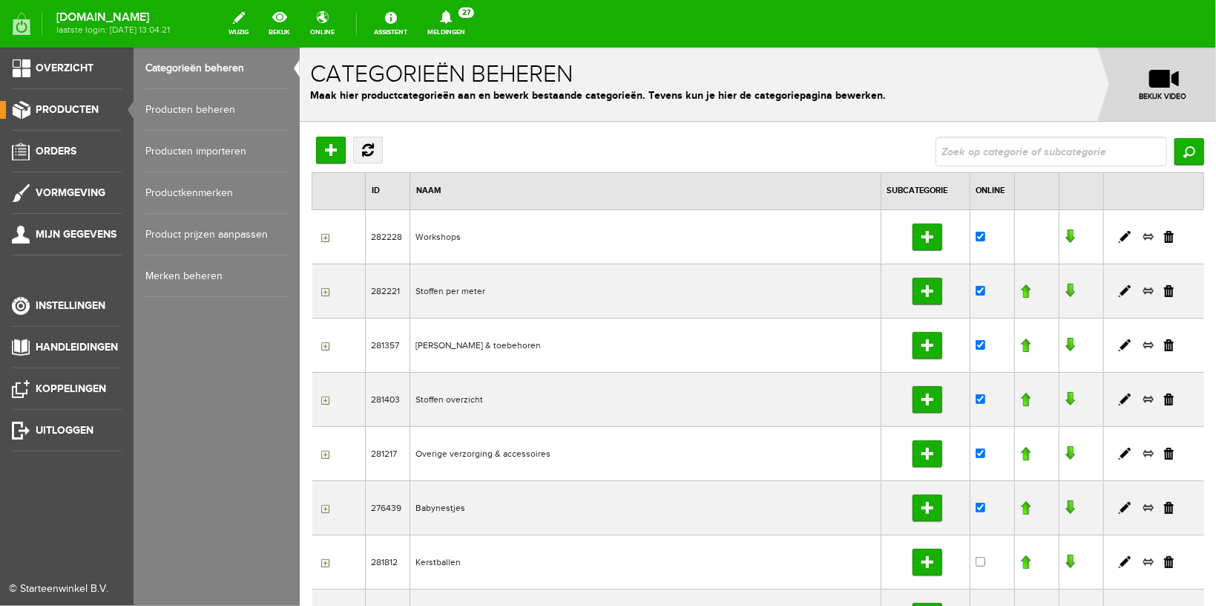
click at [180, 115] on link "Producten beheren" at bounding box center [216, 110] width 143 height 42
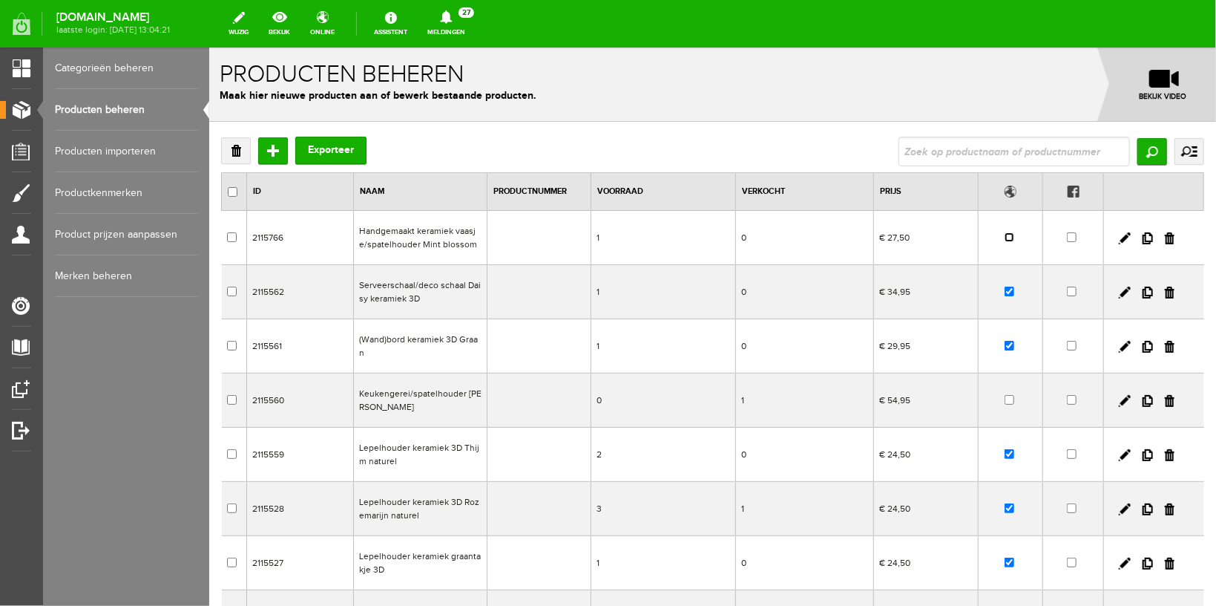
click at [1004, 240] on input "checkbox" at bounding box center [1009, 237] width 10 height 10
click at [1004, 238] on input "checkbox" at bounding box center [1009, 237] width 10 height 10
click at [1004, 240] on input "checkbox" at bounding box center [1009, 237] width 10 height 10
checkbox input "true"
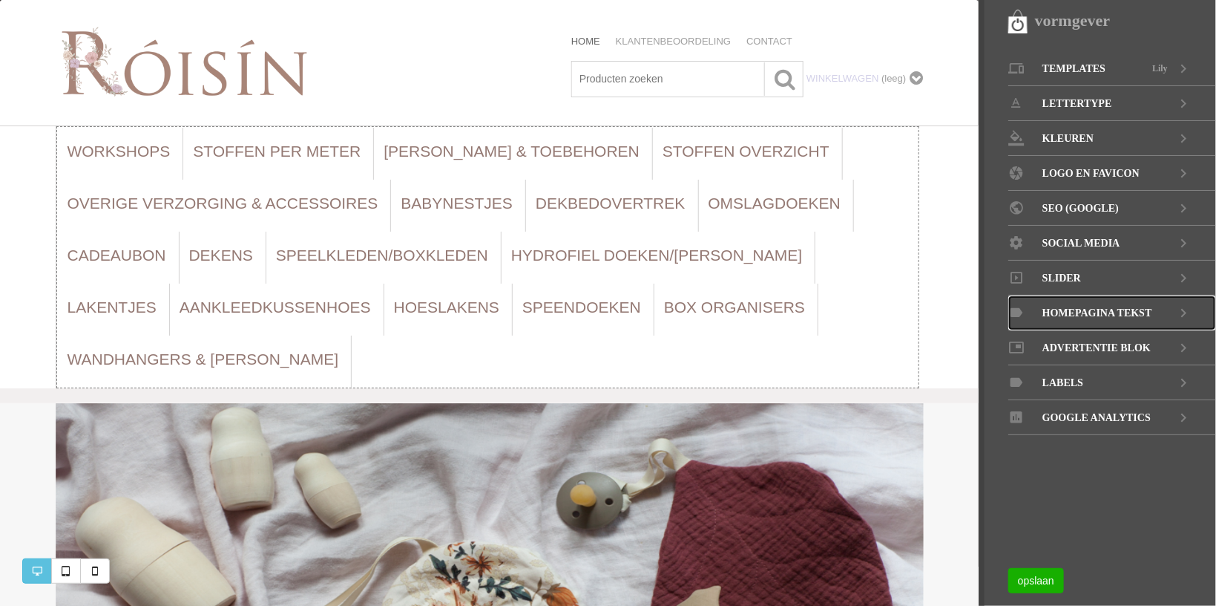
click at [1095, 321] on span "Homepagina tekst" at bounding box center [1098, 312] width 110 height 35
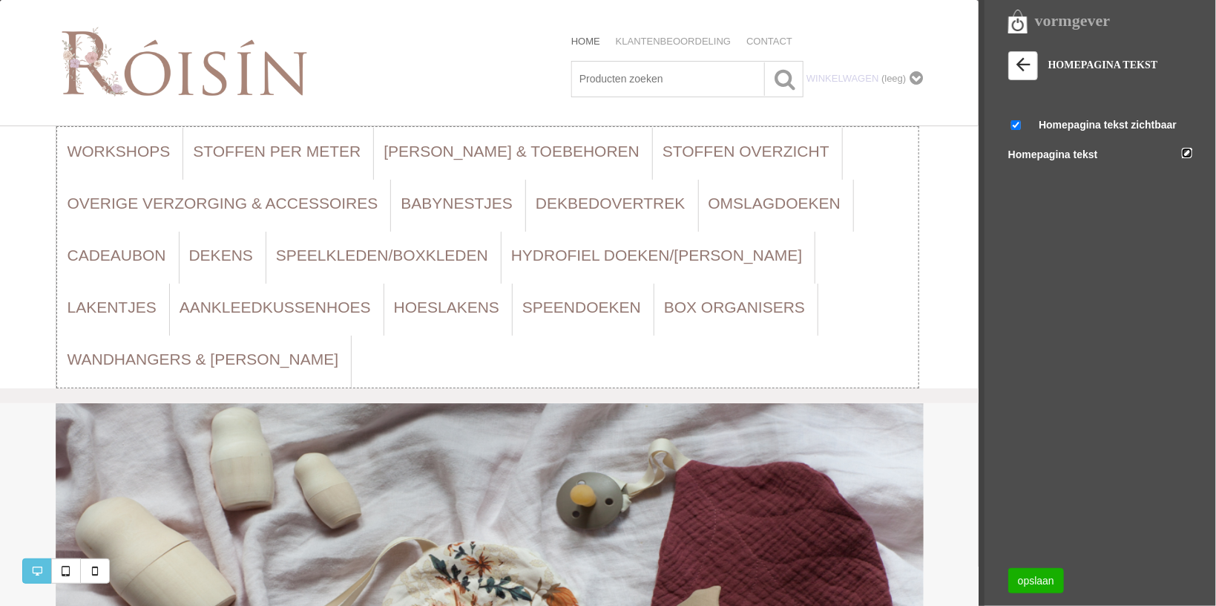
click at [1191, 149] on link at bounding box center [1187, 153] width 10 height 10
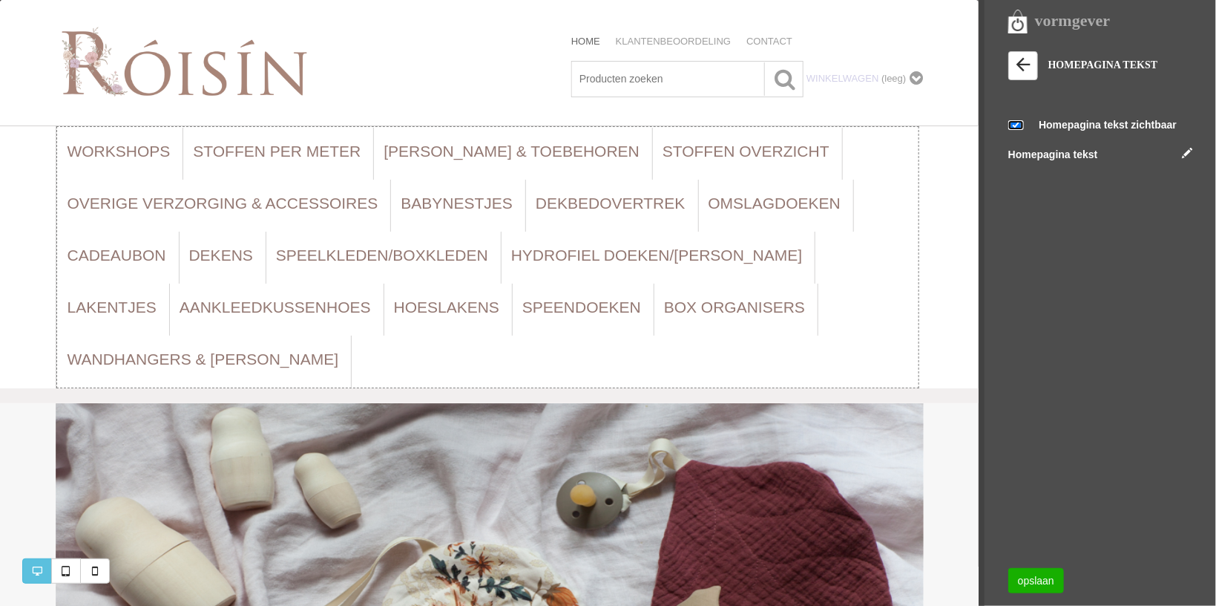
click at [1015, 128] on input "checkbox" at bounding box center [1017, 125] width 16 height 10
checkbox input "false"
click at [1028, 572] on link "opslaan" at bounding box center [1037, 580] width 56 height 25
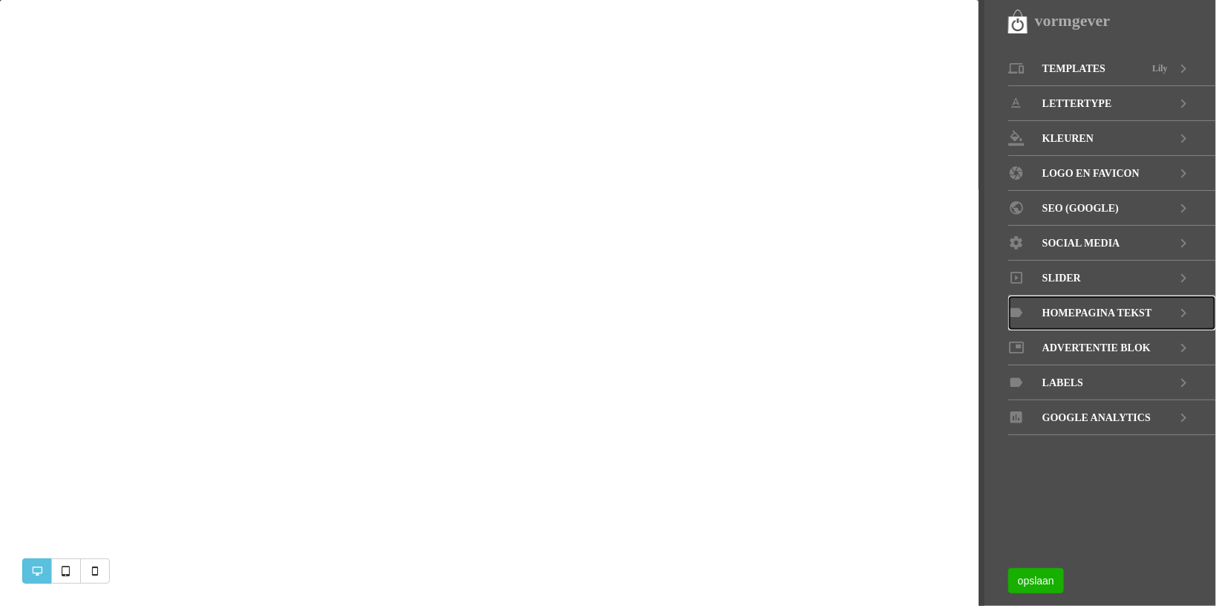
click at [1066, 307] on span "Homepagina tekst" at bounding box center [1098, 312] width 110 height 35
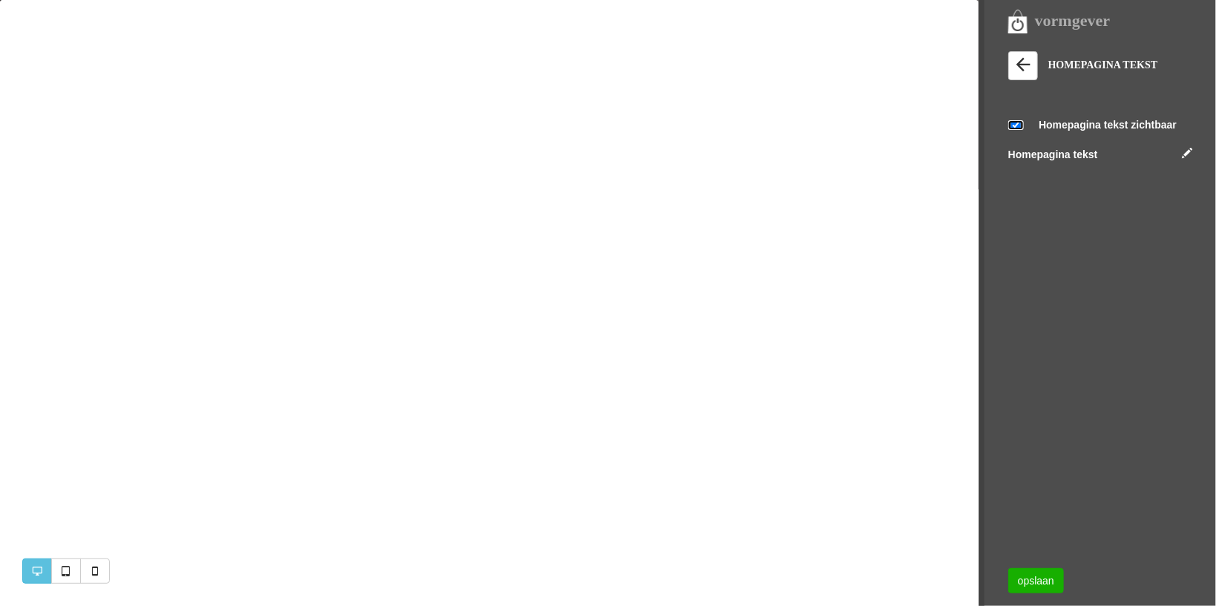
click at [1015, 124] on input "checkbox" at bounding box center [1017, 125] width 16 height 10
checkbox input "false"
click at [1044, 576] on link "opslaan" at bounding box center [1037, 580] width 56 height 25
